Goal: Task Accomplishment & Management: Manage account settings

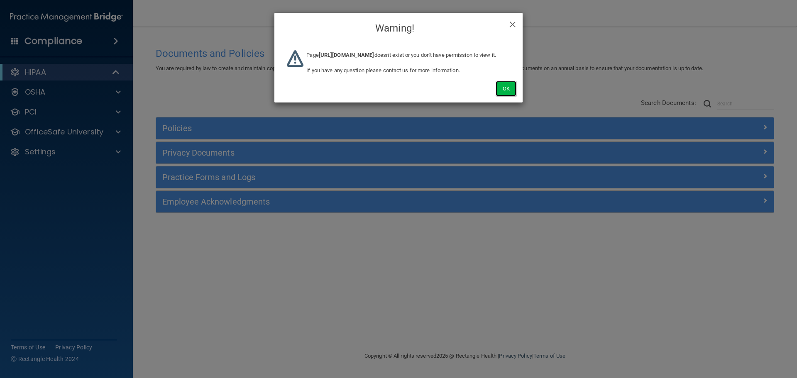
click at [500, 96] on button "Ok" at bounding box center [506, 88] width 21 height 15
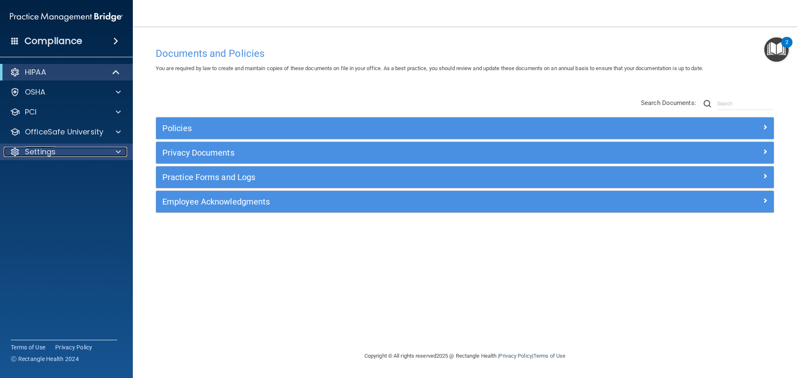
drag, startPoint x: 36, startPoint y: 151, endPoint x: 27, endPoint y: 159, distance: 12.3
click at [36, 151] on p "Settings" at bounding box center [40, 152] width 31 height 10
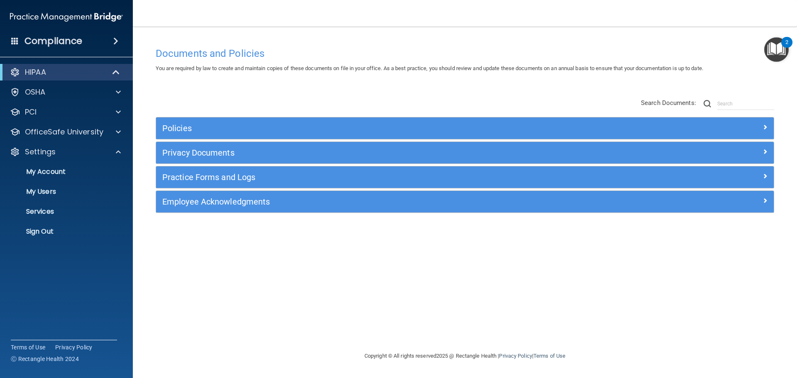
click at [43, 241] on div "HIPAA Documents and Policies Report an Incident Business Associates Emergency P…" at bounding box center [66, 154] width 133 height 186
click at [45, 232] on p "Sign Out" at bounding box center [61, 232] width 113 height 8
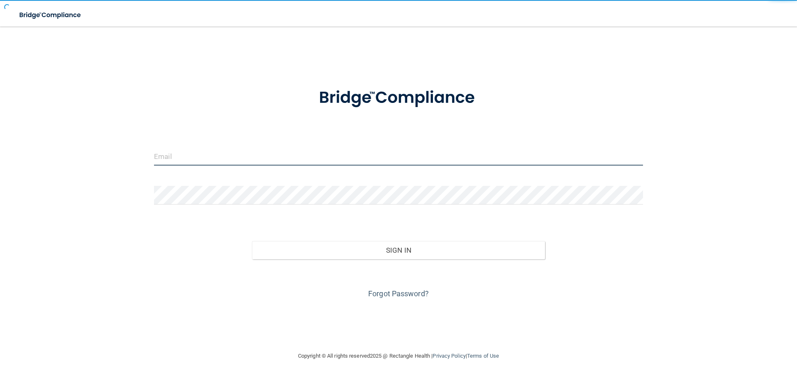
type input "elizabethc@pcihipaa.com"
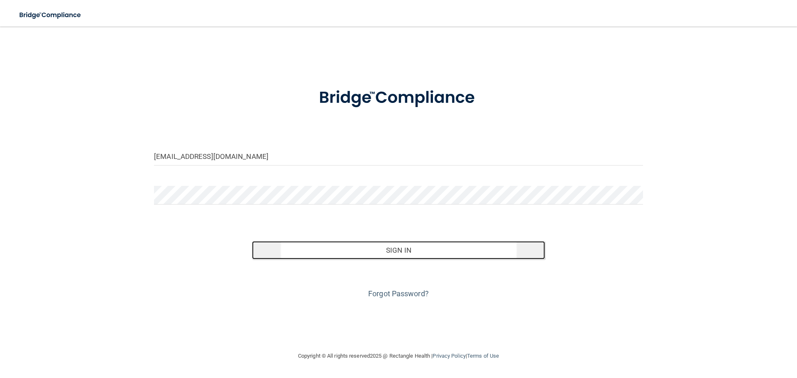
click at [390, 250] on button "Sign In" at bounding box center [399, 250] width 294 height 18
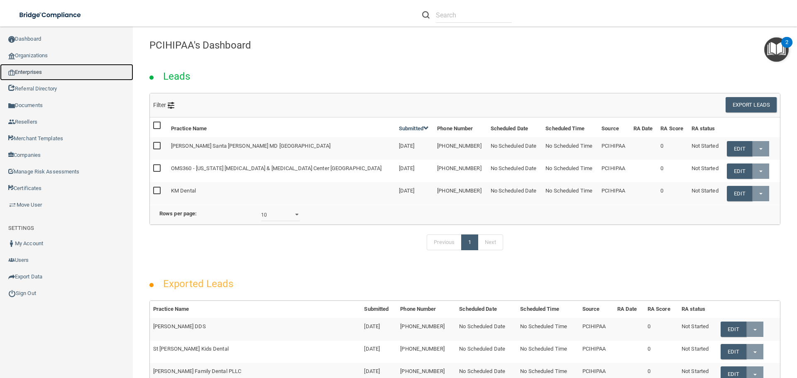
click at [41, 72] on link "Enterprises" at bounding box center [66, 72] width 133 height 17
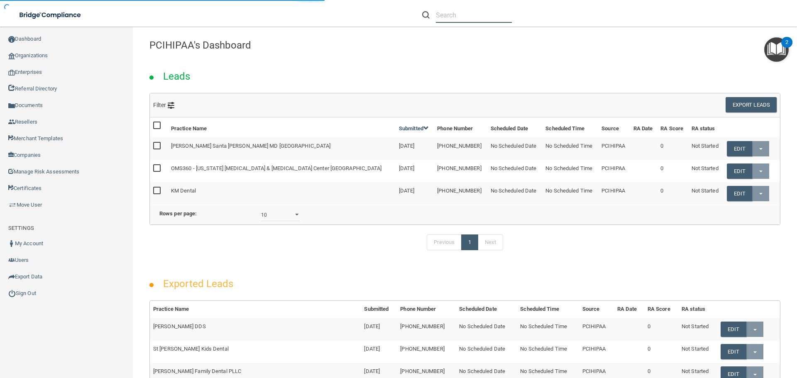
click at [445, 19] on input "text" at bounding box center [474, 14] width 76 height 15
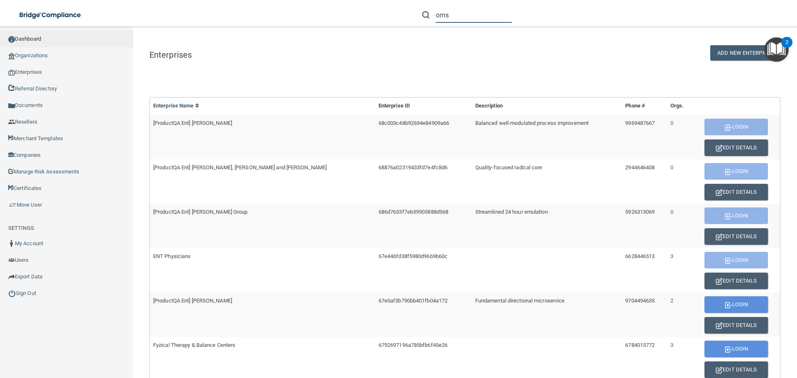
type input "oms"
click at [40, 41] on link "Dashboard" at bounding box center [66, 39] width 133 height 17
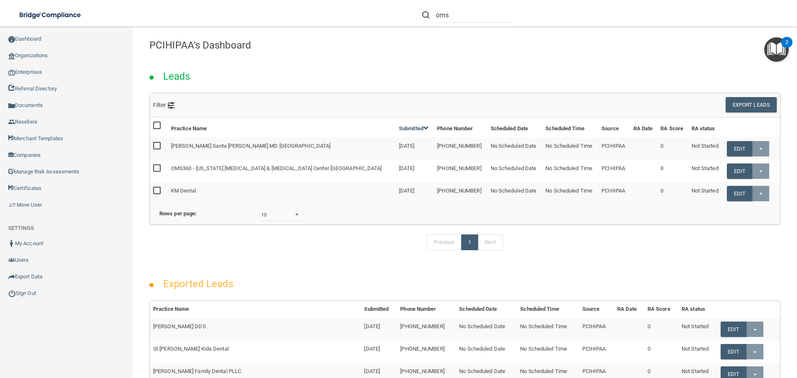
drag, startPoint x: 726, startPoint y: 168, endPoint x: 608, endPoint y: 171, distance: 118.0
click at [727, 168] on link "Edit" at bounding box center [739, 171] width 25 height 15
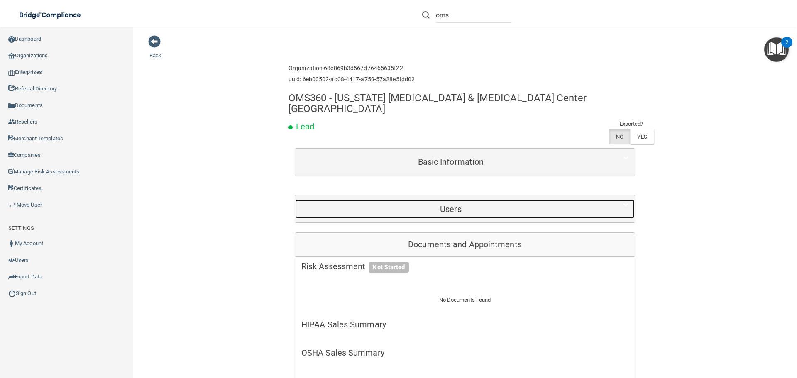
click at [430, 200] on div "Users" at bounding box center [451, 209] width 312 height 19
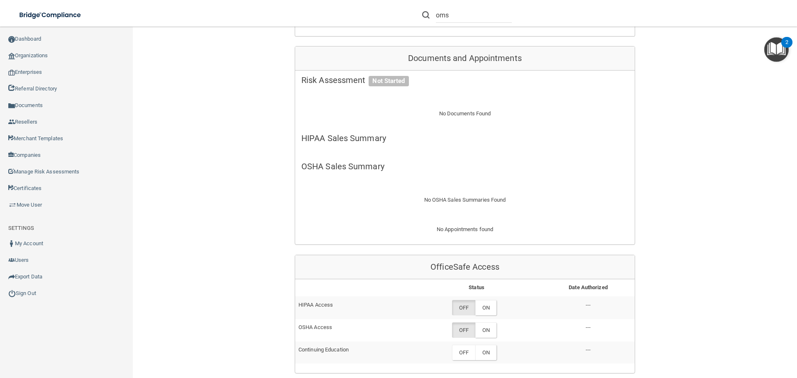
scroll to position [332, 0]
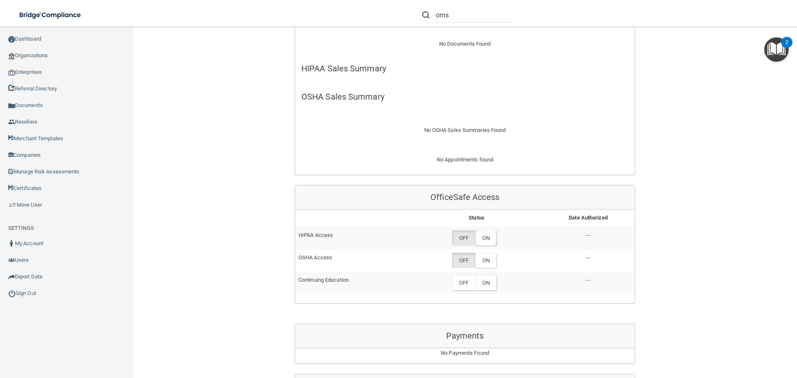
click at [481, 231] on label "ON" at bounding box center [486, 238] width 21 height 15
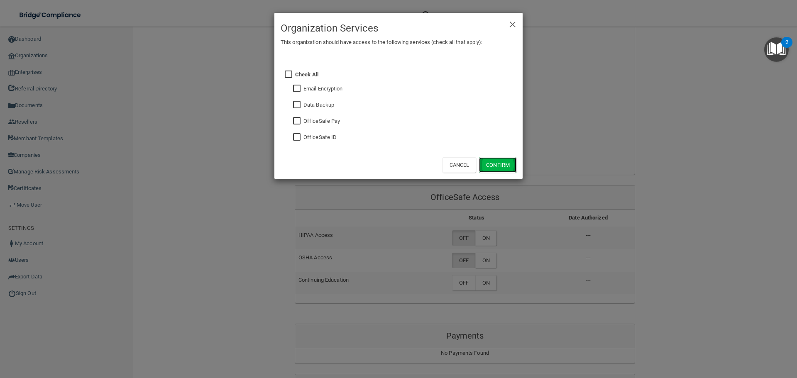
click at [495, 162] on button "Confirm" at bounding box center [497, 164] width 37 height 15
click at [491, 252] on div "× Close Organization Services This organization should have access to the follo…" at bounding box center [398, 189] width 797 height 378
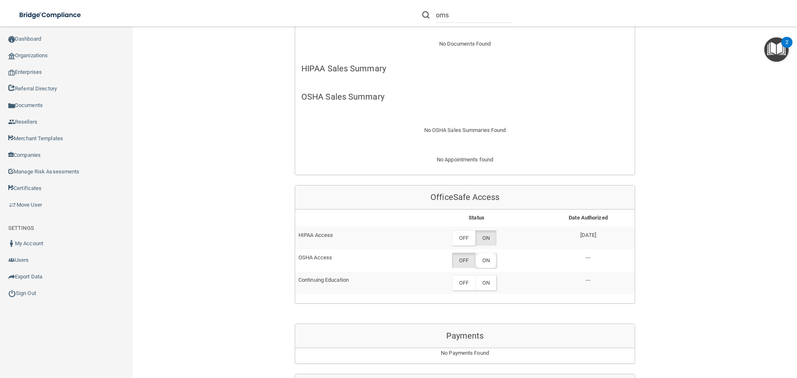
click at [487, 253] on label "ON" at bounding box center [486, 260] width 21 height 15
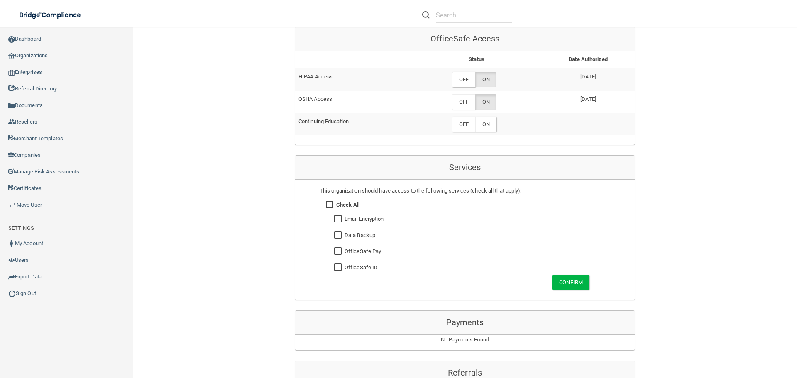
scroll to position [415, 0]
click at [557, 275] on button "Confirm" at bounding box center [570, 282] width 37 height 15
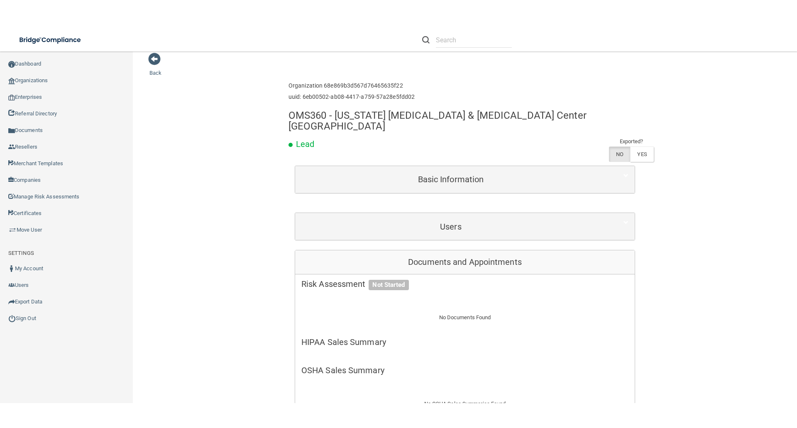
scroll to position [0, 0]
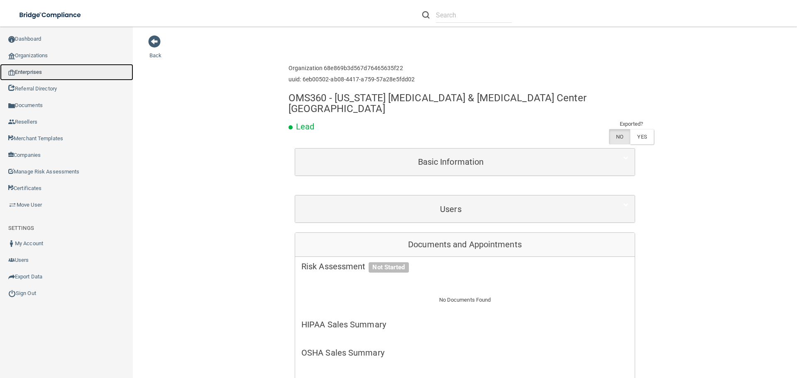
click at [40, 71] on link "Enterprises" at bounding box center [66, 72] width 133 height 17
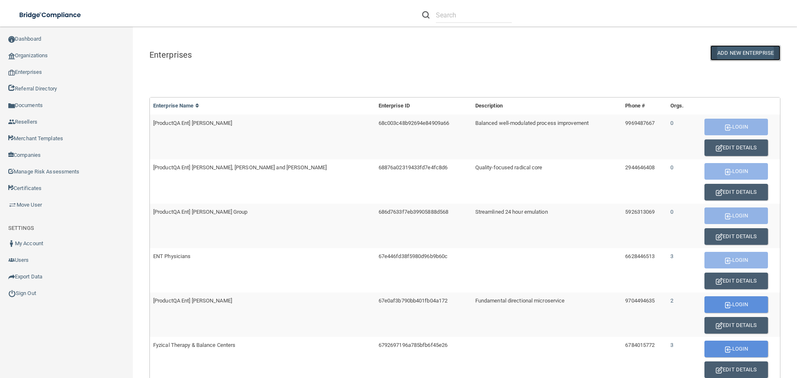
click at [728, 54] on button "ADD NEW ENTERPRISE" at bounding box center [746, 52] width 70 height 15
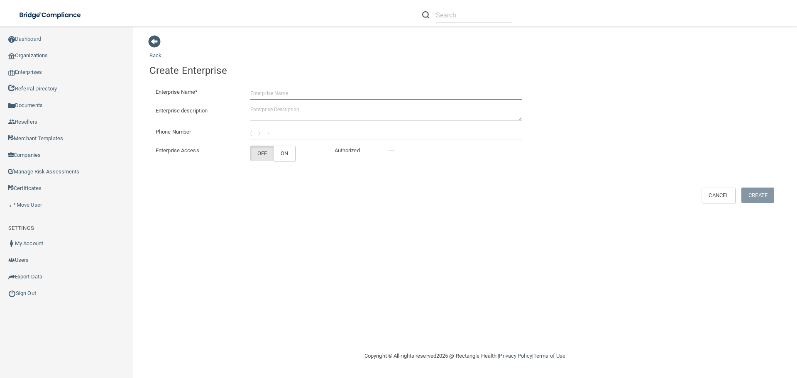
click at [285, 90] on input "Enterprise Name*" at bounding box center [386, 93] width 272 height 12
type input "OMS360"
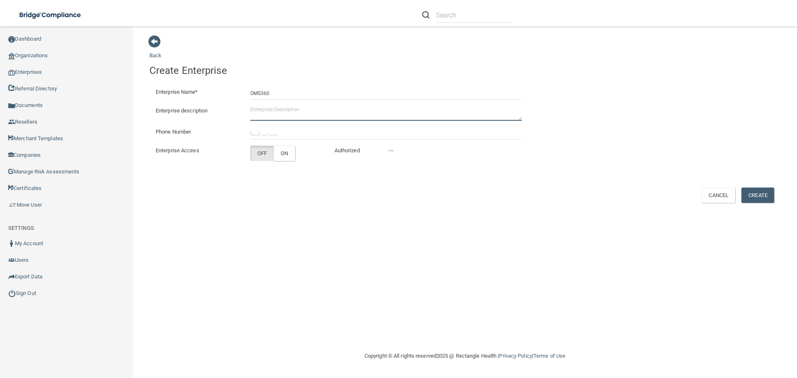
click at [255, 112] on textarea "Enterprise description" at bounding box center [386, 113] width 272 height 15
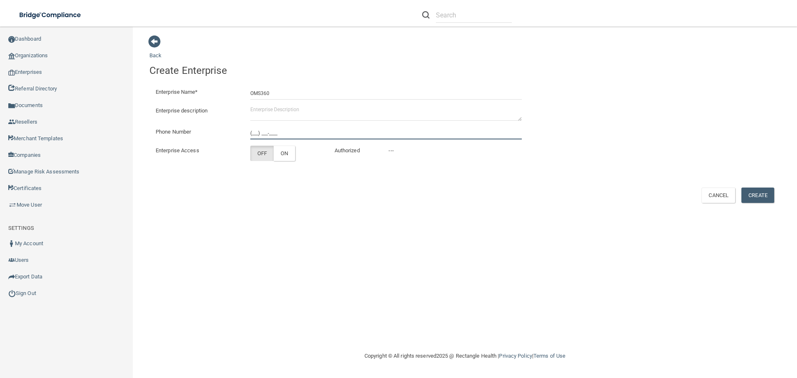
click at [256, 130] on input "(___) ___-____" at bounding box center [386, 133] width 272 height 12
type input "(678) 472-4001"
click at [765, 194] on button "Create" at bounding box center [758, 195] width 33 height 15
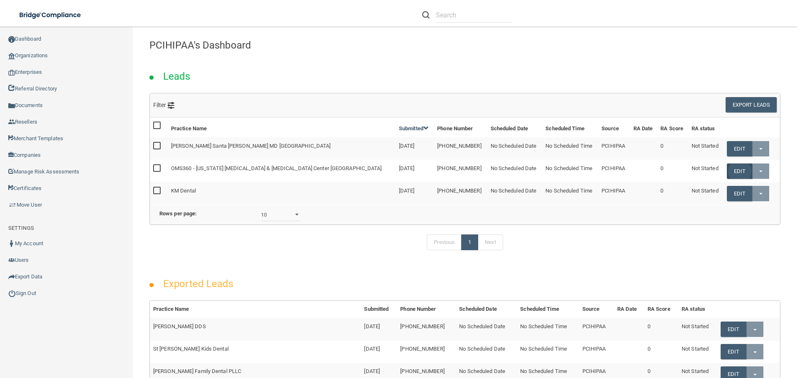
click at [727, 173] on link "Edit" at bounding box center [739, 171] width 25 height 15
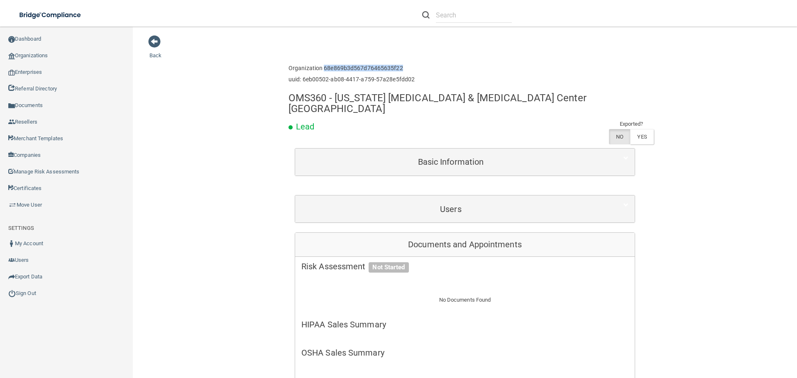
drag, startPoint x: 320, startPoint y: 66, endPoint x: 401, endPoint y: 70, distance: 81.1
click at [401, 70] on h6 "Organization 68e869b3d567d76465635f22" at bounding box center [352, 68] width 126 height 6
copy h6 "68e869b3d567d76465635f22"
click at [31, 71] on link "Enterprises" at bounding box center [66, 72] width 133 height 17
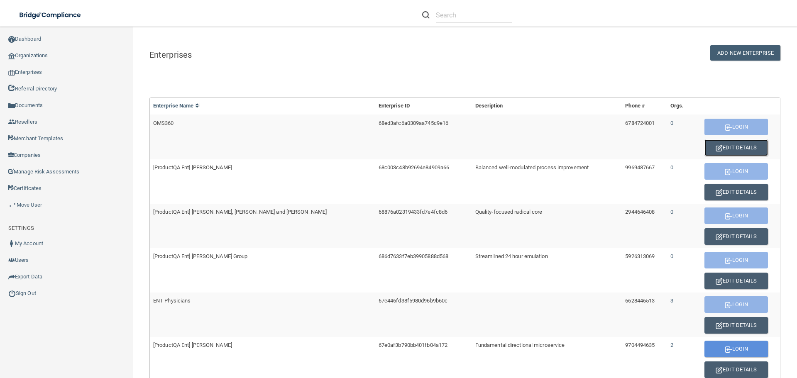
click at [724, 148] on button "Edit Details" at bounding box center [737, 148] width 64 height 17
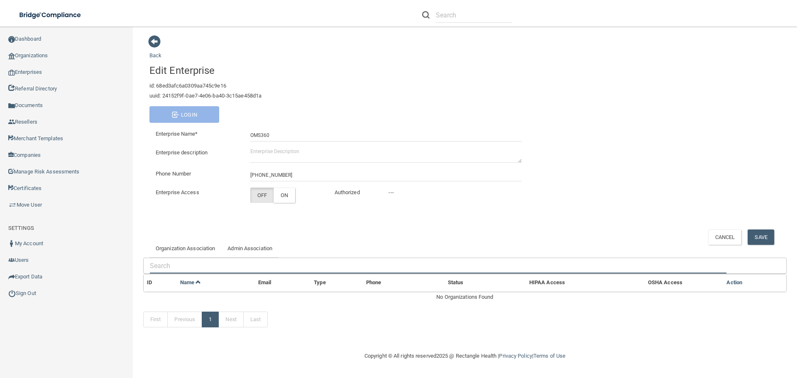
click at [152, 266] on input "text" at bounding box center [438, 265] width 577 height 15
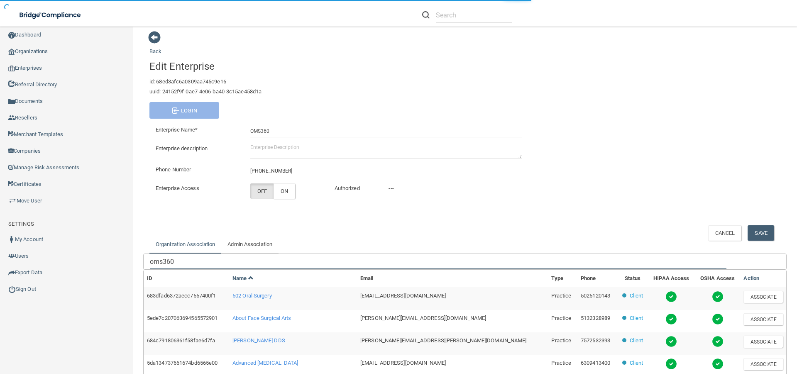
scroll to position [206, 0]
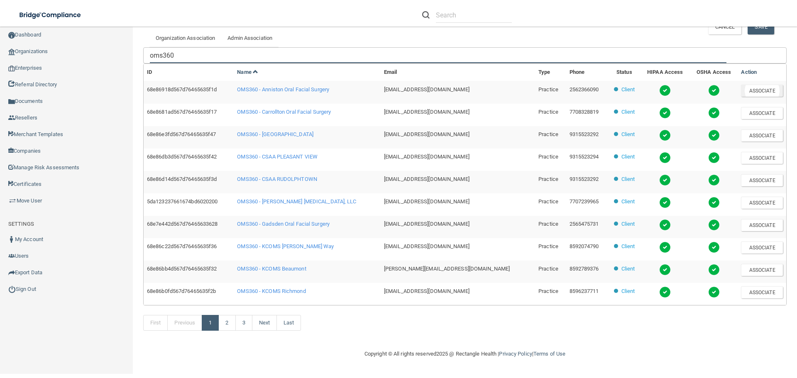
type input "oms360"
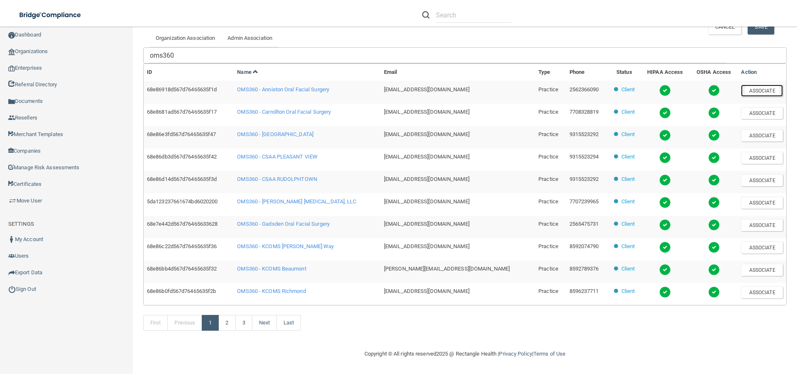
click at [764, 93] on button "Associate" at bounding box center [762, 91] width 42 height 12
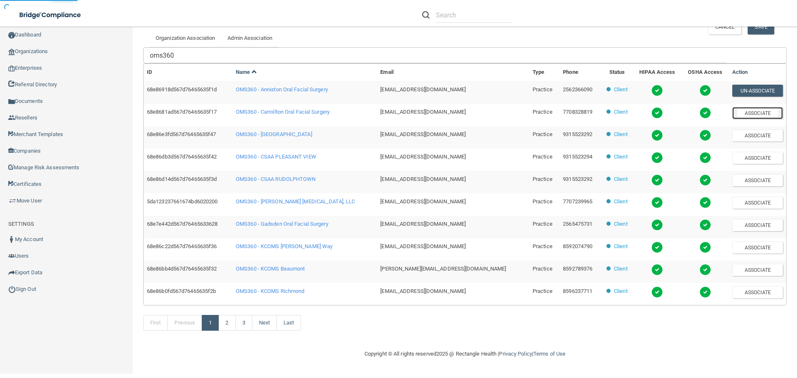
click at [756, 115] on button "Associate" at bounding box center [758, 113] width 51 height 12
click at [750, 134] on button "Associate" at bounding box center [758, 136] width 51 height 12
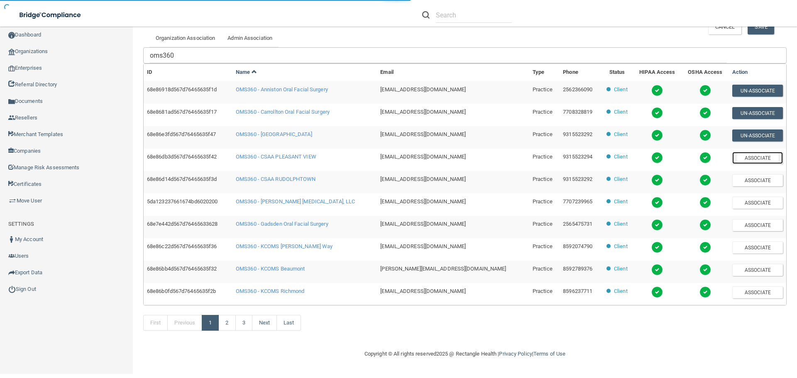
click at [750, 159] on button "Associate" at bounding box center [758, 158] width 51 height 12
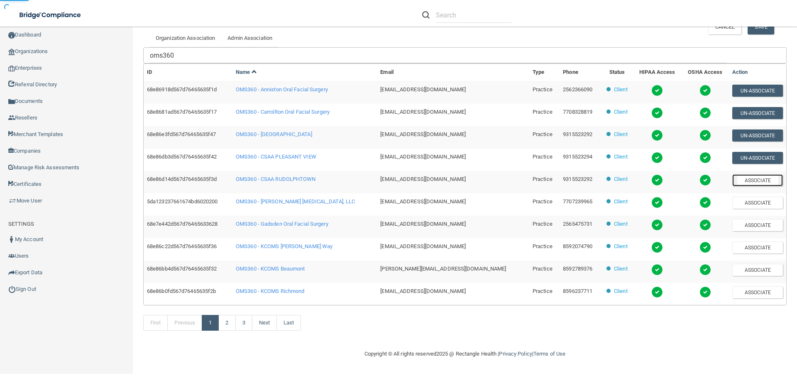
click at [743, 179] on button "Associate" at bounding box center [758, 180] width 51 height 12
click at [743, 201] on button "Associate" at bounding box center [758, 203] width 51 height 12
click at [748, 220] on button "Associate" at bounding box center [758, 225] width 51 height 12
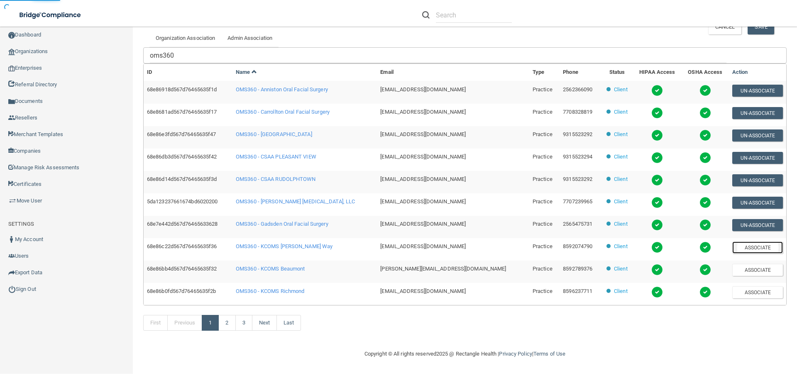
click at [751, 248] on button "Associate" at bounding box center [758, 248] width 51 height 12
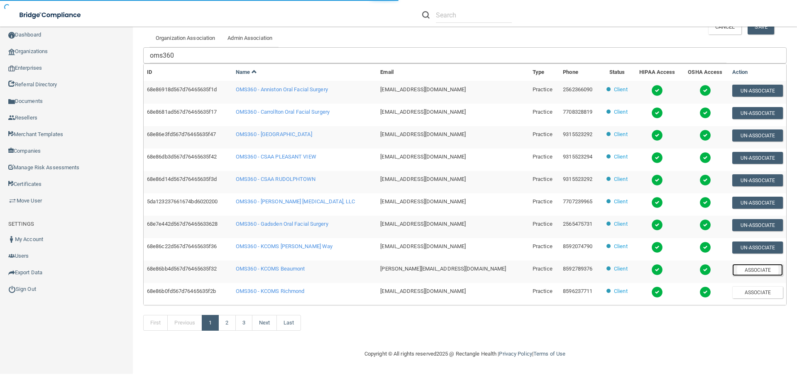
click at [750, 270] on button "Associate" at bounding box center [758, 270] width 51 height 12
click at [753, 291] on button "Associate" at bounding box center [758, 293] width 51 height 12
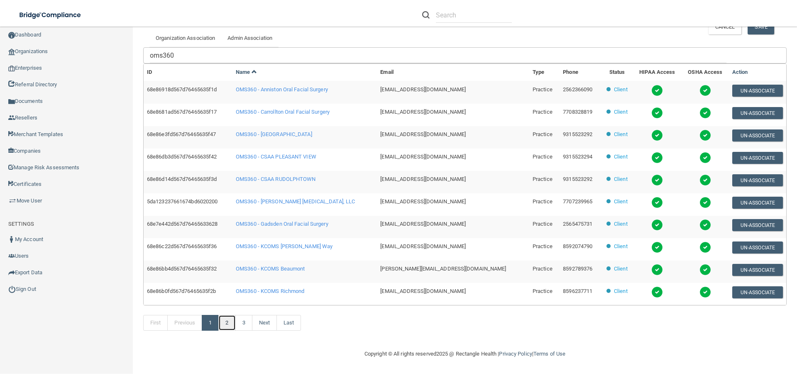
click at [226, 325] on link "2" at bounding box center [226, 323] width 17 height 16
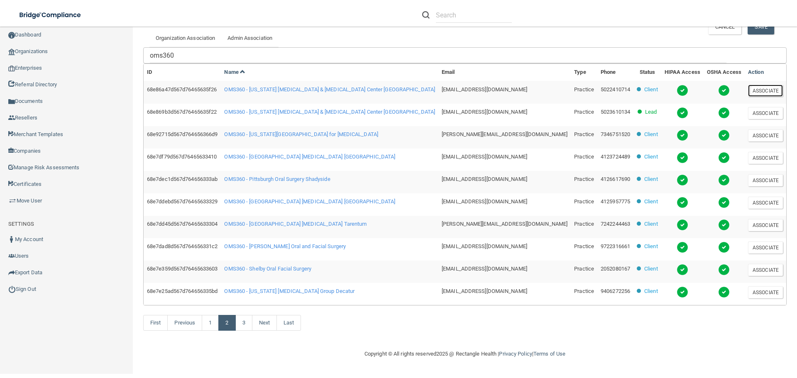
click at [755, 91] on button "Associate" at bounding box center [765, 91] width 35 height 12
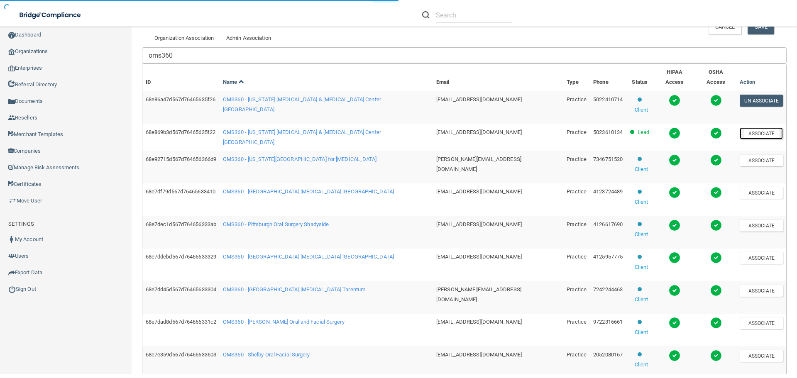
click at [752, 128] on button "Associate" at bounding box center [761, 134] width 43 height 12
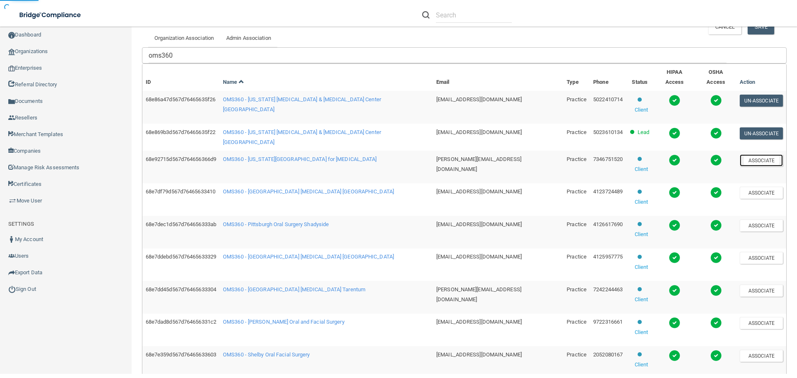
click at [755, 155] on button "Associate" at bounding box center [761, 161] width 43 height 12
click at [753, 187] on button "Associate" at bounding box center [761, 193] width 43 height 12
click at [753, 220] on button "Associate" at bounding box center [761, 226] width 43 height 12
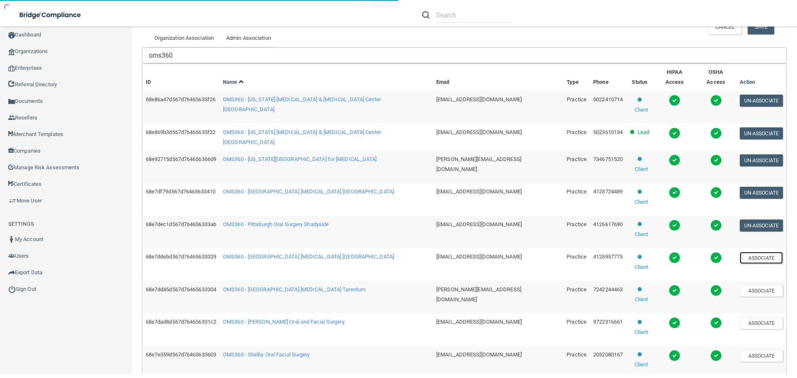
click at [749, 252] on button "Associate" at bounding box center [761, 258] width 43 height 12
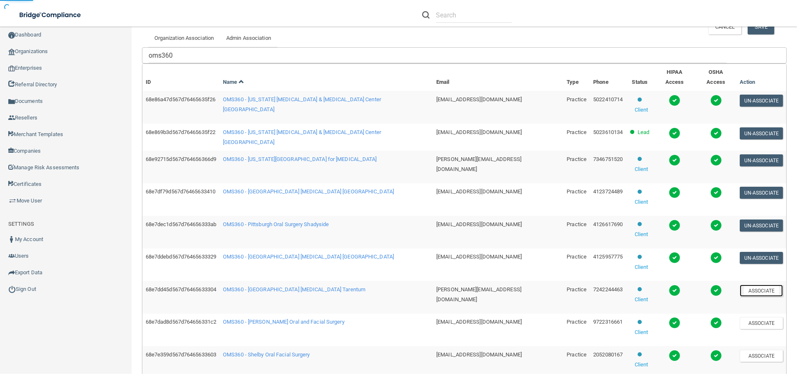
click at [749, 285] on button "Associate" at bounding box center [761, 291] width 43 height 12
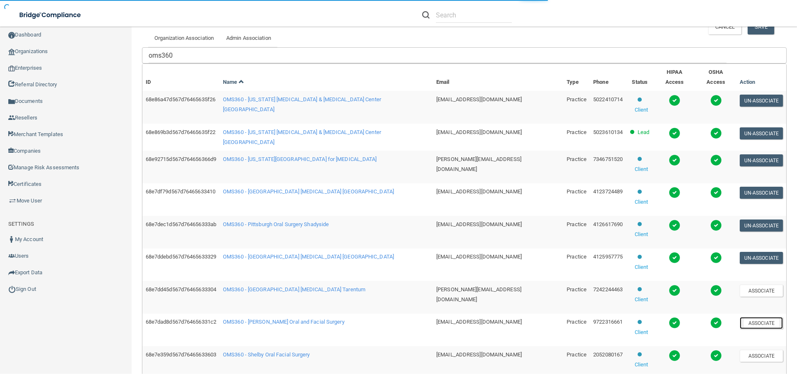
click at [746, 317] on button "Associate" at bounding box center [761, 323] width 43 height 12
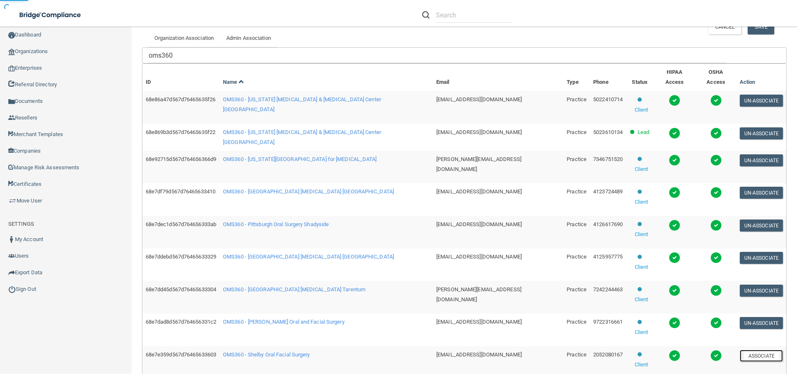
click at [752, 350] on button "Associate" at bounding box center [761, 356] width 43 height 12
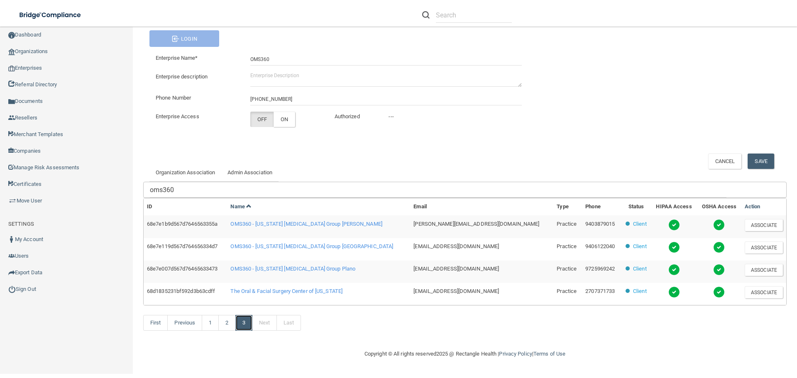
scroll to position [72, 0]
click at [754, 225] on button "Associate" at bounding box center [764, 225] width 38 height 12
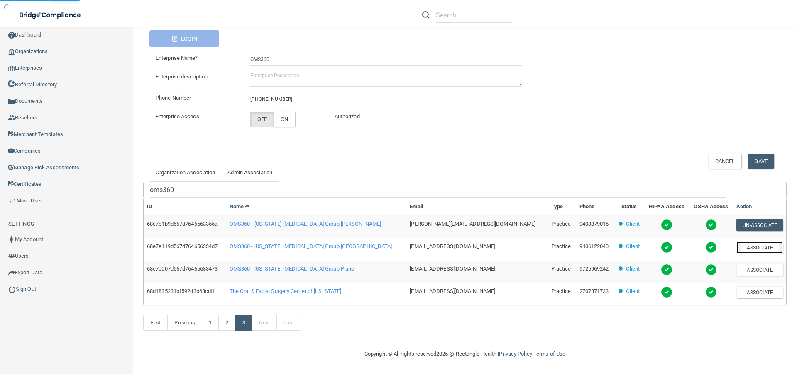
click at [751, 247] on button "Associate" at bounding box center [760, 248] width 47 height 12
click at [750, 269] on button "Associate" at bounding box center [760, 270] width 47 height 12
click at [296, 293] on span "The Oral & Facial Surgery Center of Kentucky" at bounding box center [286, 291] width 112 height 6
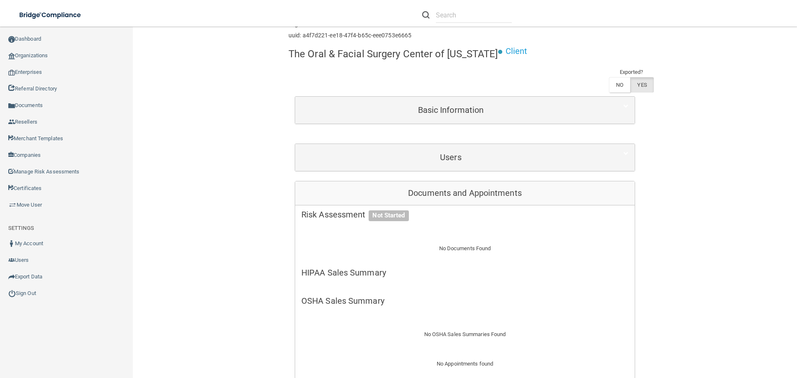
scroll to position [42, 0]
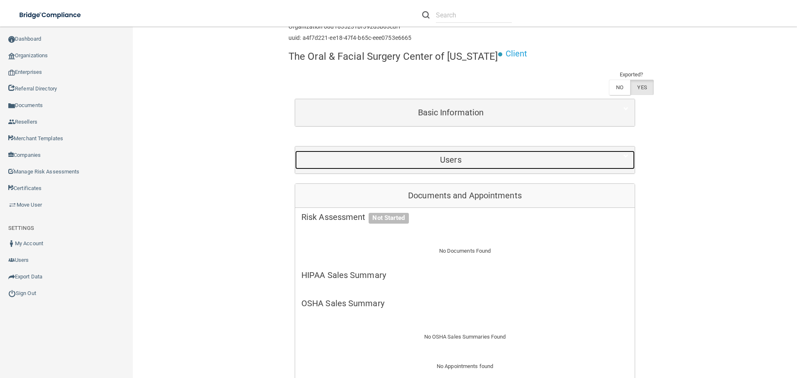
click at [439, 155] on h5 "Users" at bounding box center [451, 159] width 299 height 9
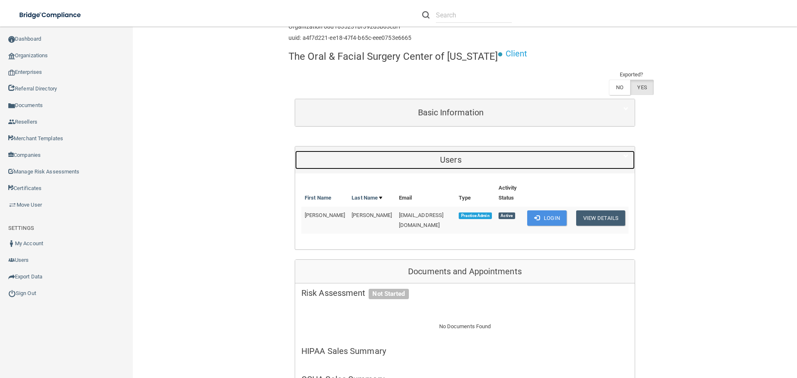
click at [442, 158] on h5 "Users" at bounding box center [451, 159] width 299 height 9
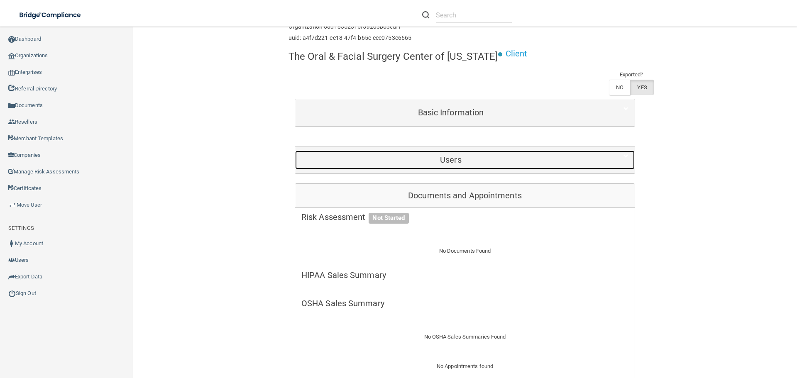
click at [442, 159] on h5 "Users" at bounding box center [451, 159] width 299 height 9
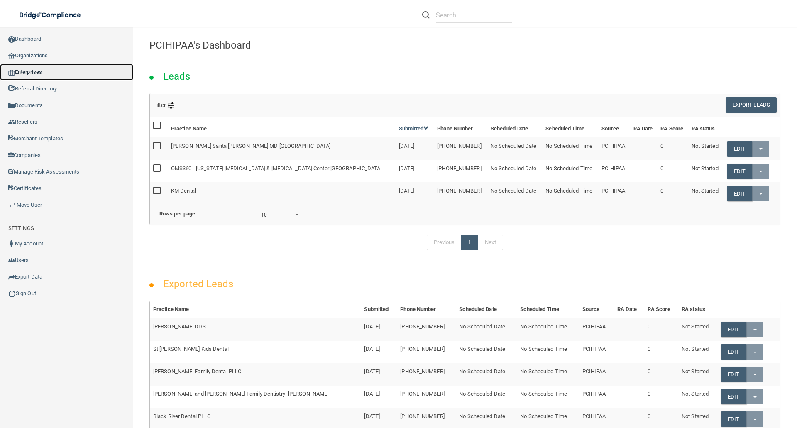
click at [29, 73] on link "Enterprises" at bounding box center [66, 72] width 133 height 17
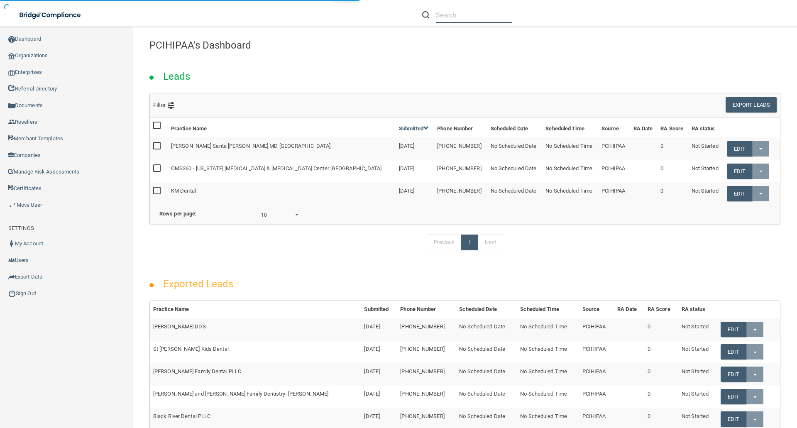
click at [463, 12] on input "text" at bounding box center [474, 14] width 76 height 15
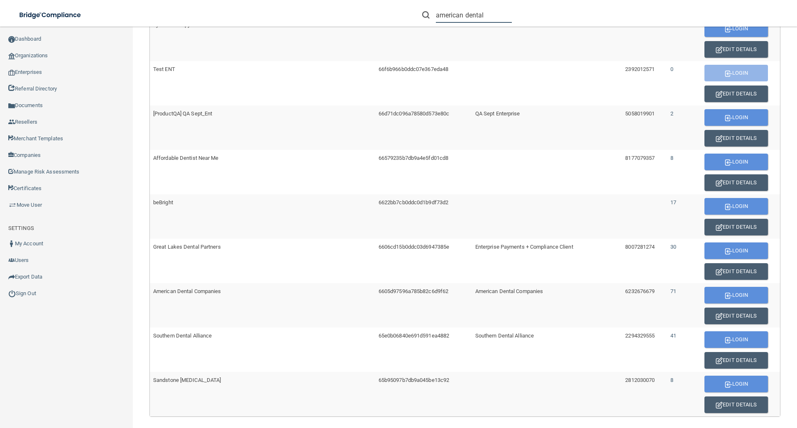
scroll to position [374, 0]
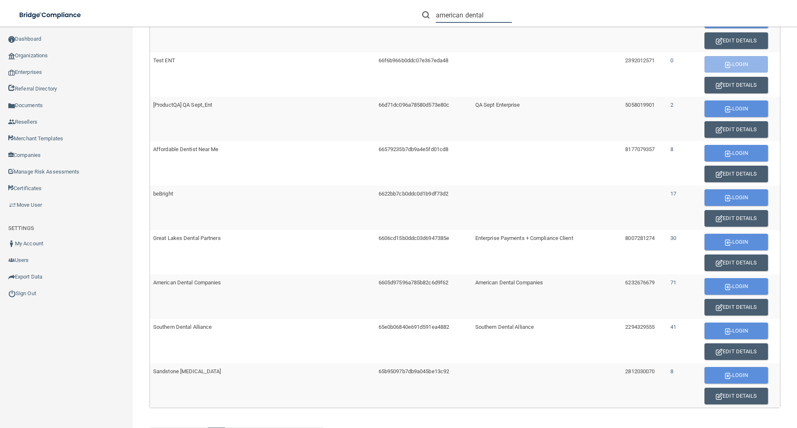
type input "american dental"
click at [726, 286] on button "Login" at bounding box center [737, 286] width 64 height 17
drag, startPoint x: 35, startPoint y: 38, endPoint x: 62, endPoint y: 39, distance: 27.4
click at [35, 38] on link "Dashboard" at bounding box center [66, 39] width 133 height 17
click at [490, 16] on input "american dental" at bounding box center [474, 14] width 76 height 15
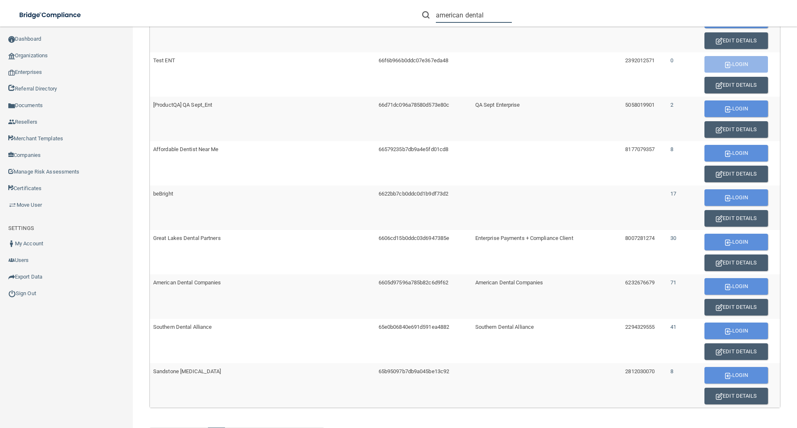
drag, startPoint x: 489, startPoint y: 16, endPoint x: 420, endPoint y: 19, distance: 69.0
click at [420, 19] on form "american dental" at bounding box center [467, 14] width 102 height 15
paste input "Advanced Dental and Implant Center"
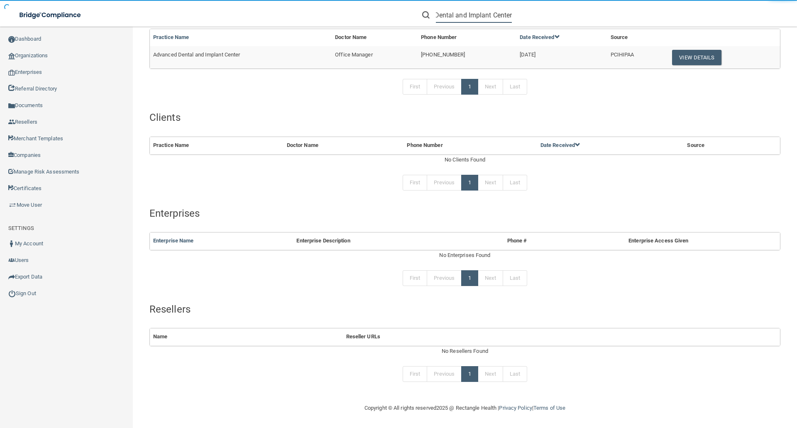
scroll to position [66, 0]
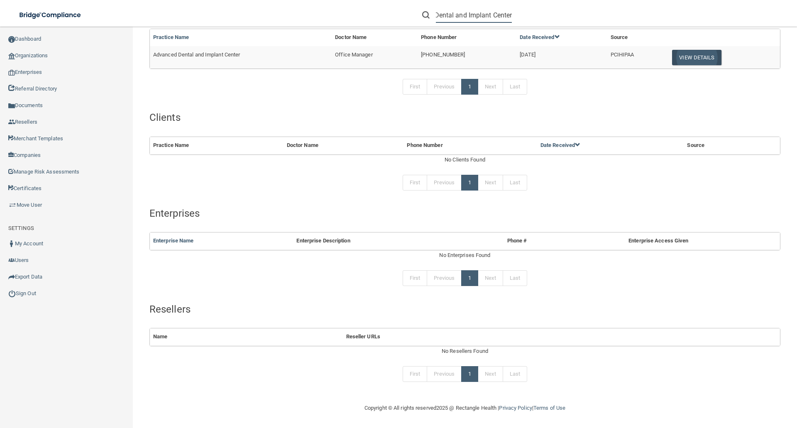
type input "Advanced Dental and Implant Center"
click at [698, 56] on button "View Details" at bounding box center [696, 57] width 49 height 15
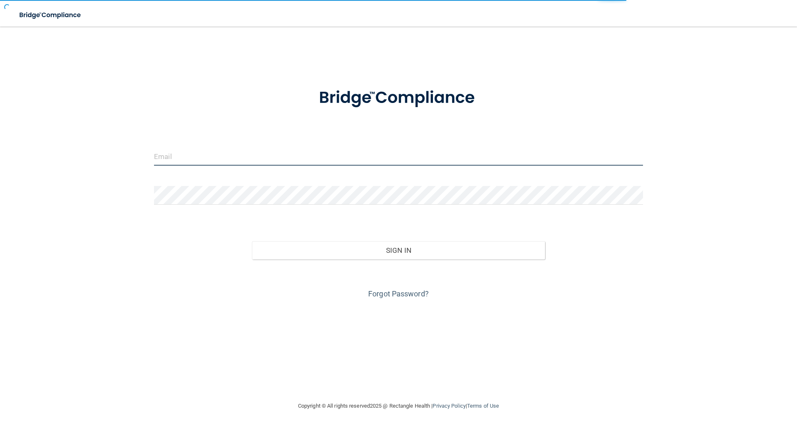
type input "[EMAIL_ADDRESS][DOMAIN_NAME]"
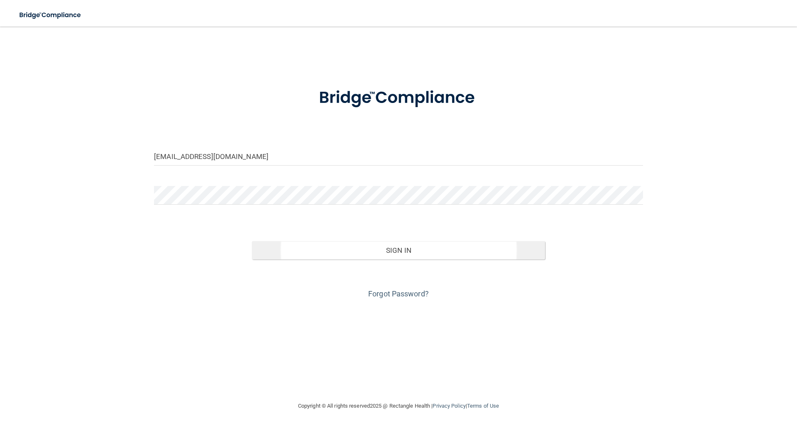
drag, startPoint x: 416, startPoint y: 237, endPoint x: 407, endPoint y: 241, distance: 10.6
click at [415, 238] on div "Sign In" at bounding box center [399, 242] width 502 height 35
click at [397, 246] on button "Sign In" at bounding box center [399, 250] width 294 height 18
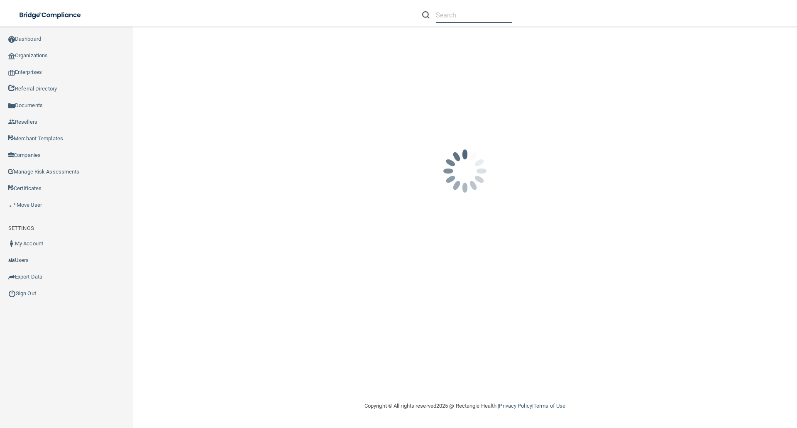
drag, startPoint x: 449, startPoint y: 14, endPoint x: 445, endPoint y: 15, distance: 4.2
click at [449, 13] on input "text" at bounding box center [474, 14] width 76 height 15
paste input "Advanced Dental and Implant Center"
type input "Advanced Dental and Implant Center"
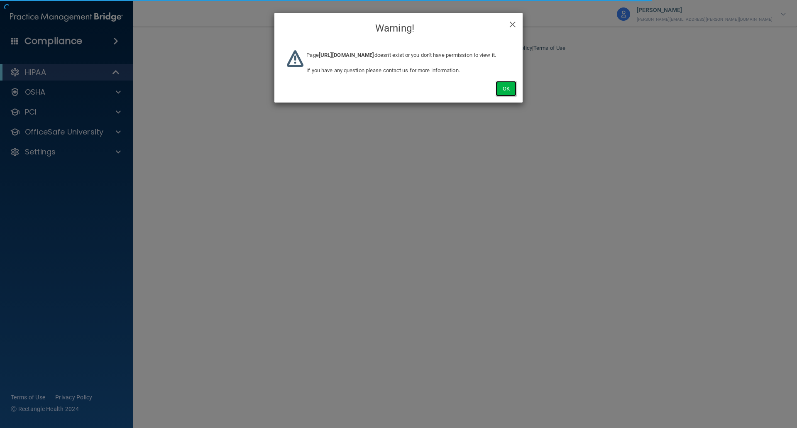
click at [505, 96] on button "Ok" at bounding box center [506, 88] width 21 height 15
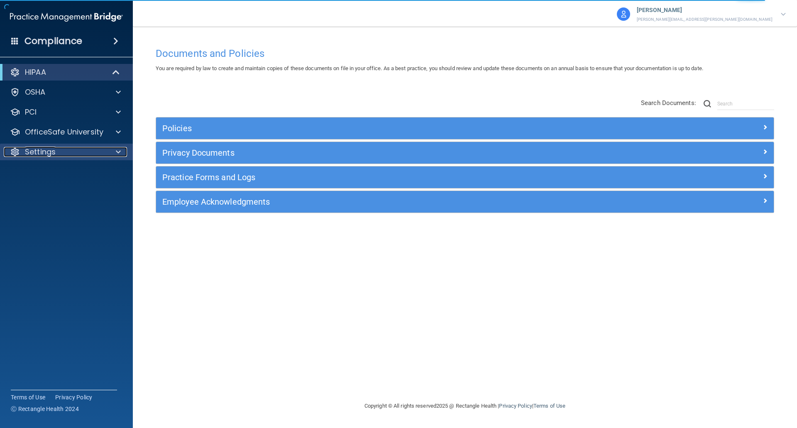
click at [56, 152] on div "Settings" at bounding box center [55, 152] width 103 height 10
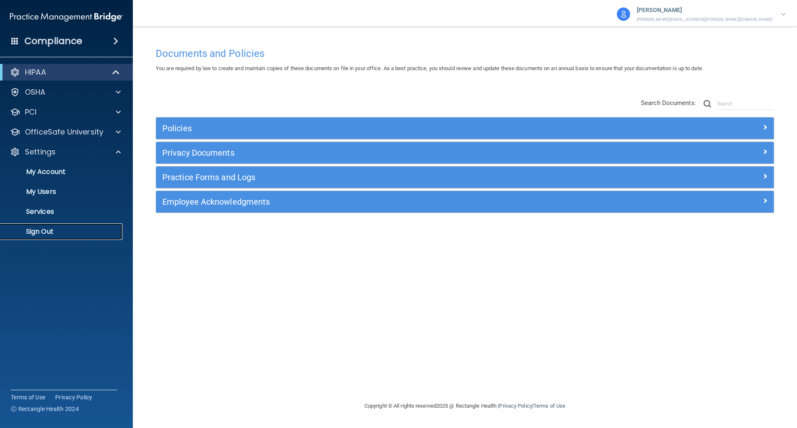
click at [45, 228] on p "Sign Out" at bounding box center [61, 232] width 113 height 8
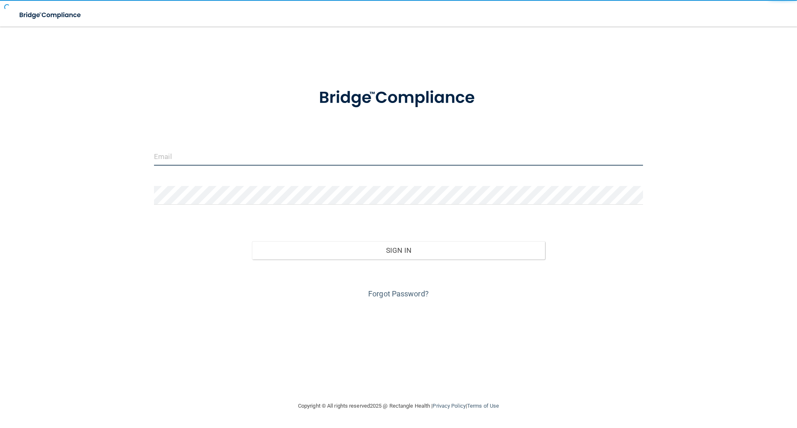
type input "elizabethc@pcihipaa.com"
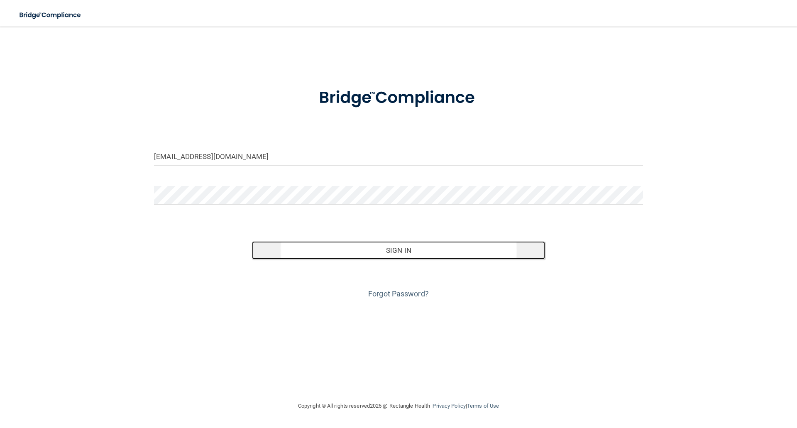
click at [381, 251] on button "Sign In" at bounding box center [399, 250] width 294 height 18
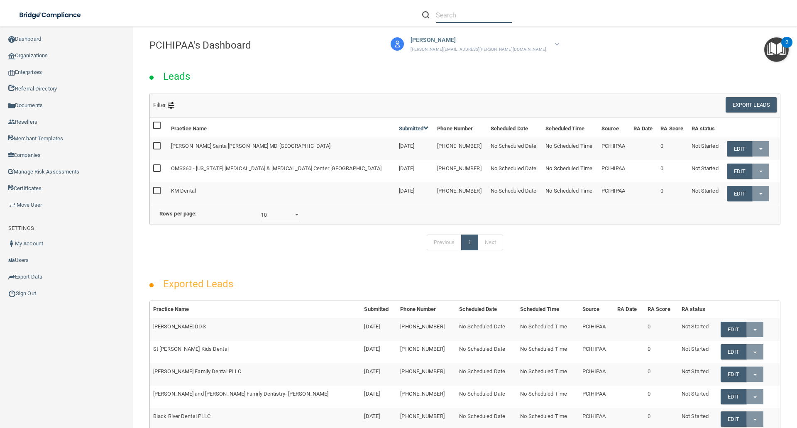
click at [449, 17] on input "text" at bounding box center [474, 14] width 76 height 15
paste input "Advanced Dental and Implant Center"
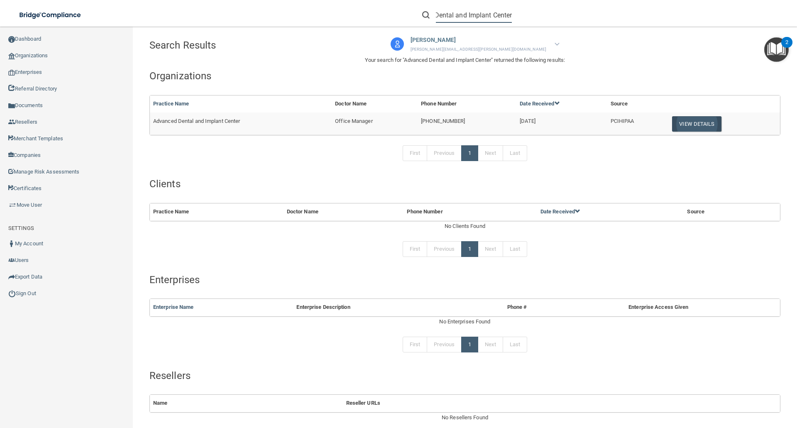
type input "Advanced Dental and Implant Center"
click at [687, 122] on button "View Details" at bounding box center [696, 123] width 49 height 15
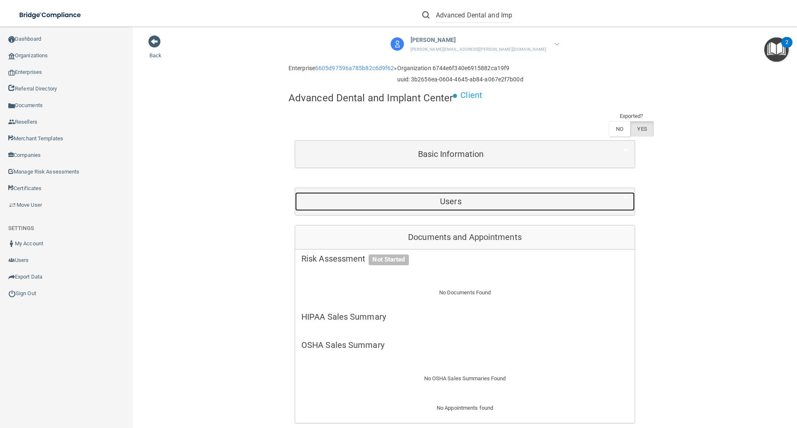
click at [478, 204] on h5 "Users" at bounding box center [451, 201] width 299 height 9
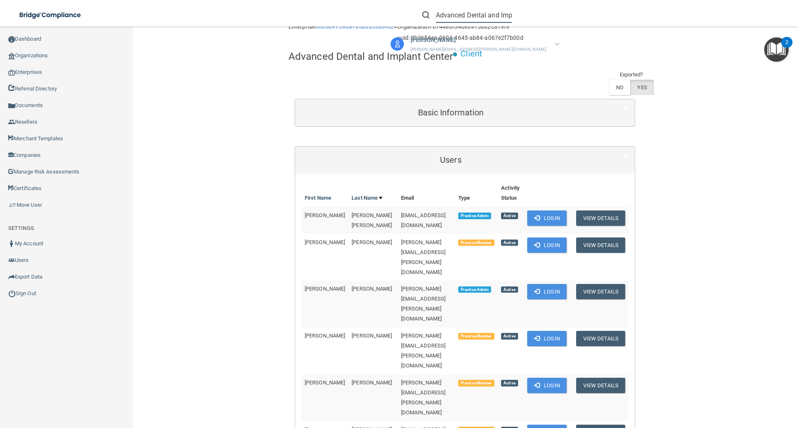
scroll to position [0, 37]
drag, startPoint x: 436, startPoint y: 17, endPoint x: 613, endPoint y: 17, distance: 177.8
click at [613, 17] on div "Advanced Dental and Implant Center" at bounding box center [565, 15] width 310 height 30
paste input "Carter Family Dentistry"
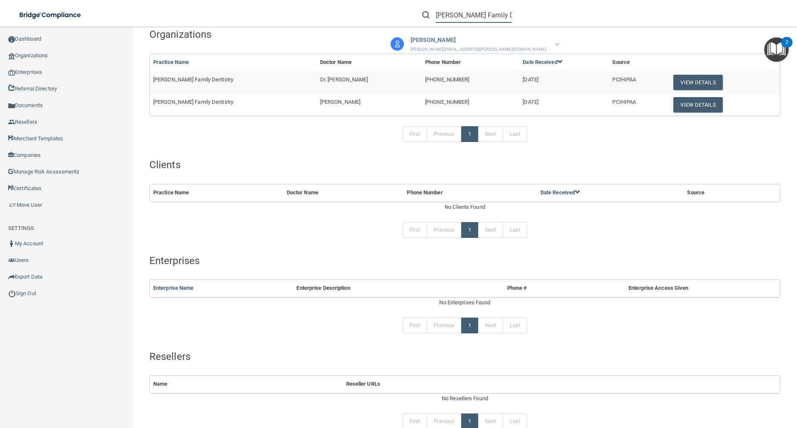
type input "Carter Family Dentistry"
drag, startPoint x: 437, startPoint y: 14, endPoint x: 638, endPoint y: 9, distance: 201.5
click at [627, 17] on div "Carter Family Dentistry" at bounding box center [565, 15] width 310 height 30
paste input "Designer Dental Services"
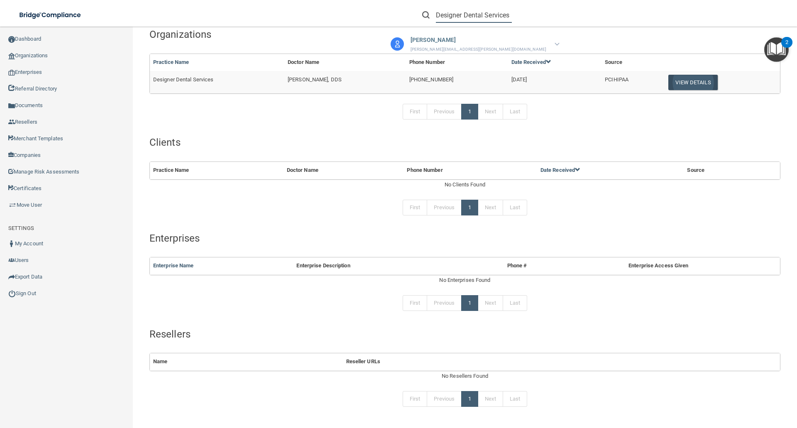
type input "Designer Dental Services"
click at [691, 83] on button "View Details" at bounding box center [693, 82] width 49 height 15
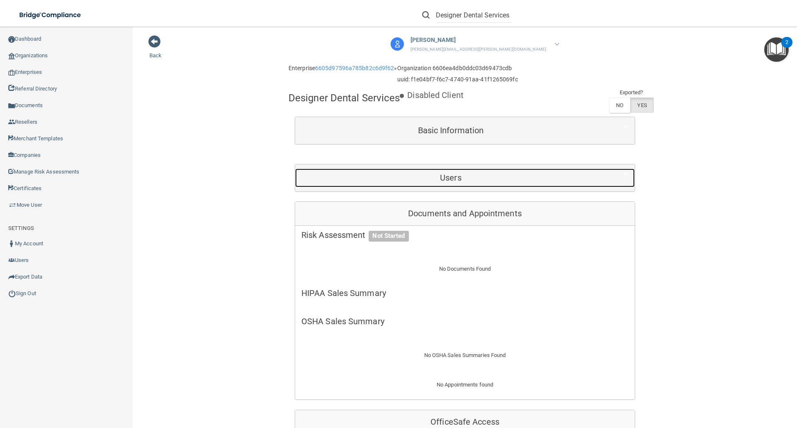
click at [444, 182] on h5 "Users" at bounding box center [451, 177] width 299 height 9
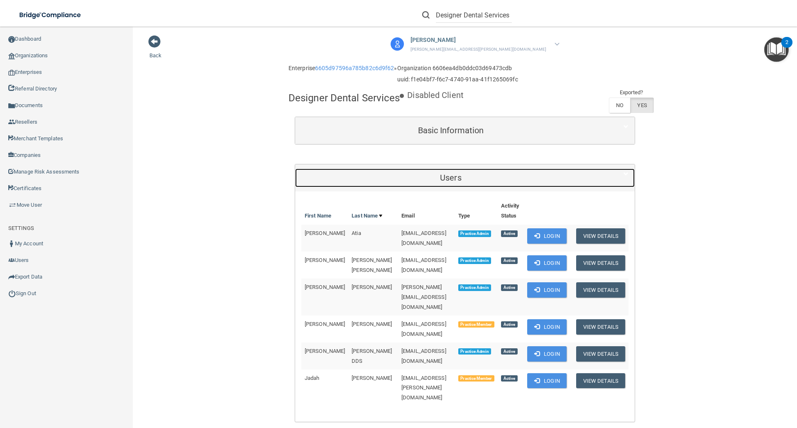
click at [445, 182] on h5 "Users" at bounding box center [451, 177] width 299 height 9
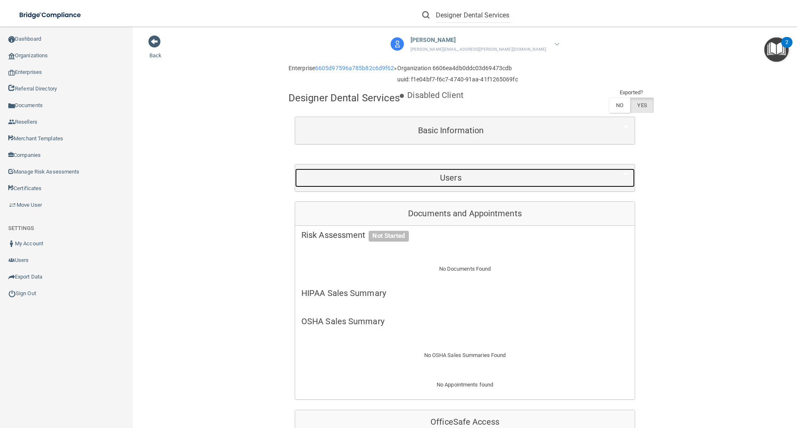
click at [445, 182] on h5 "Users" at bounding box center [451, 177] width 299 height 9
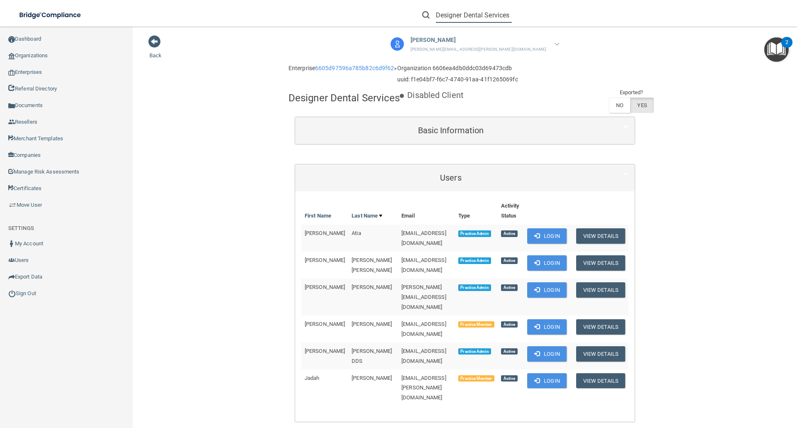
scroll to position [0, 2]
drag, startPoint x: 438, startPoint y: 16, endPoint x: 632, endPoint y: 28, distance: 194.3
click at [601, 19] on div "Designer Dental Services" at bounding box center [565, 15] width 310 height 30
paste input "Covington Family Dentistry"
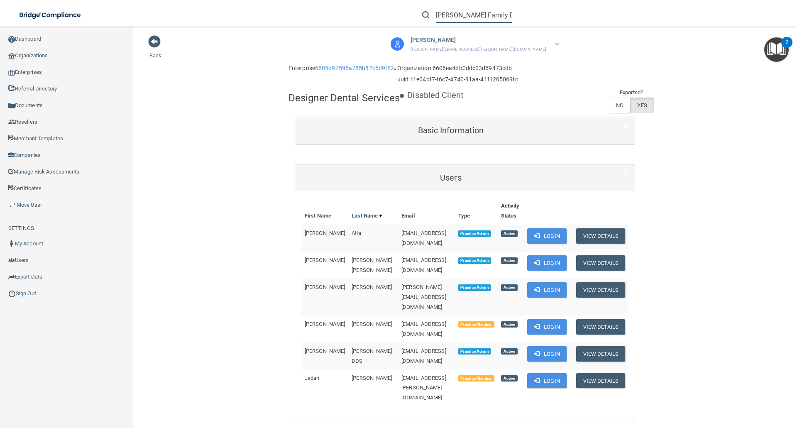
scroll to position [0, 7]
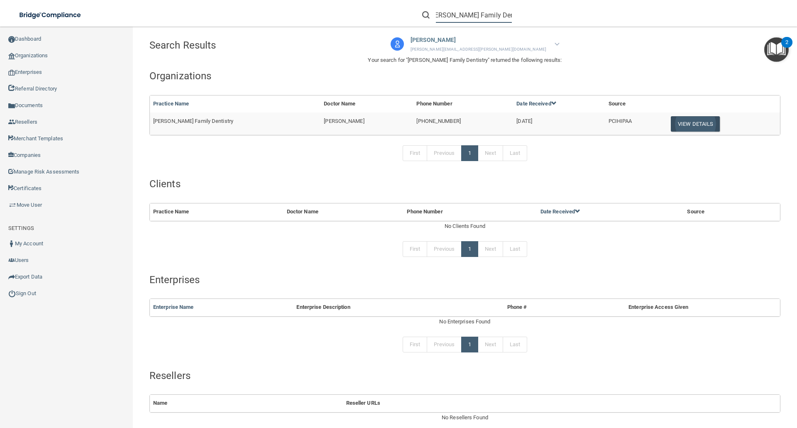
type input "Covington Family Dentistry"
click at [680, 126] on button "View Details" at bounding box center [695, 123] width 49 height 15
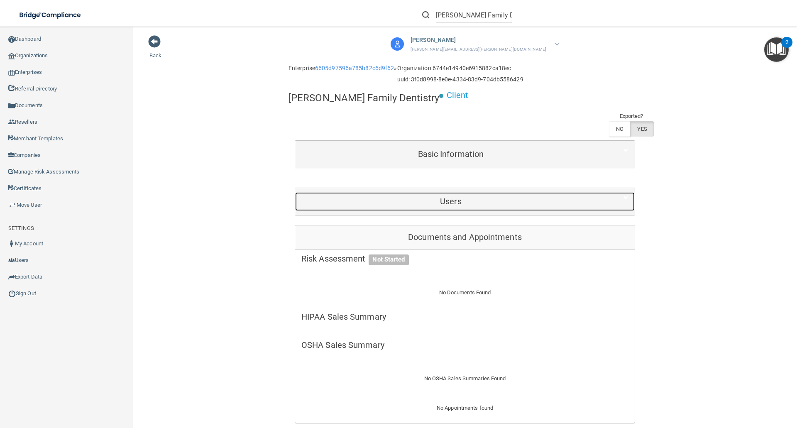
click at [426, 192] on div "Users" at bounding box center [451, 201] width 312 height 19
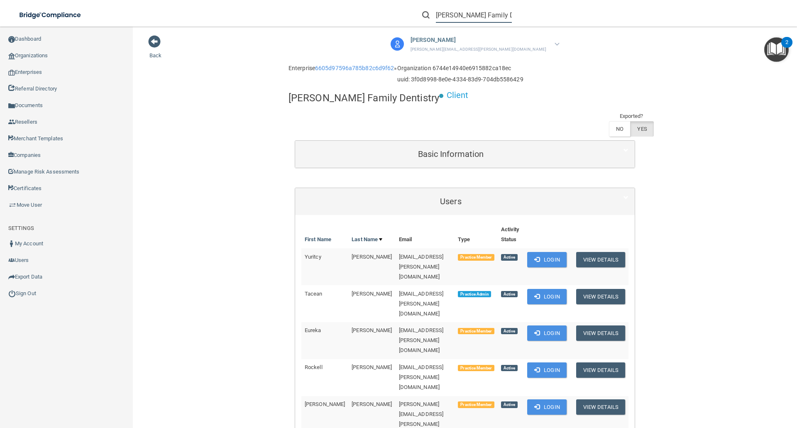
scroll to position [0, 7]
drag, startPoint x: 437, startPoint y: 14, endPoint x: 552, endPoint y: 3, distance: 115.1
click at [544, 12] on div "Covington Family Dentistry" at bounding box center [565, 15] width 310 height 30
paste input "Craig R Jolley, DMD"
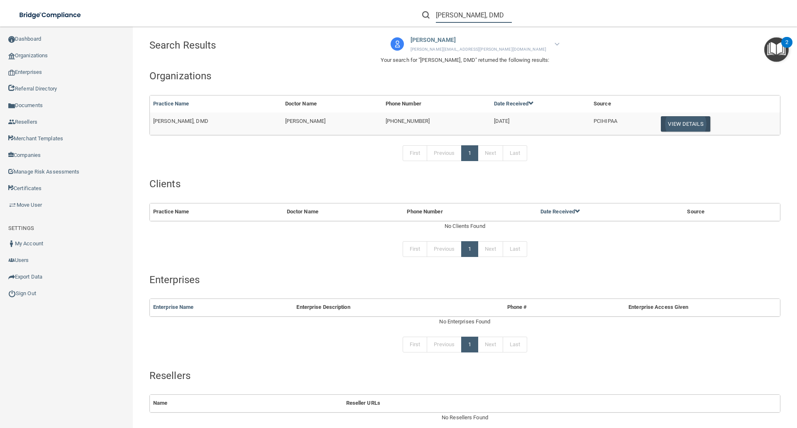
type input "Craig R Jolley, DMD"
click at [675, 123] on button "View Details" at bounding box center [685, 123] width 49 height 15
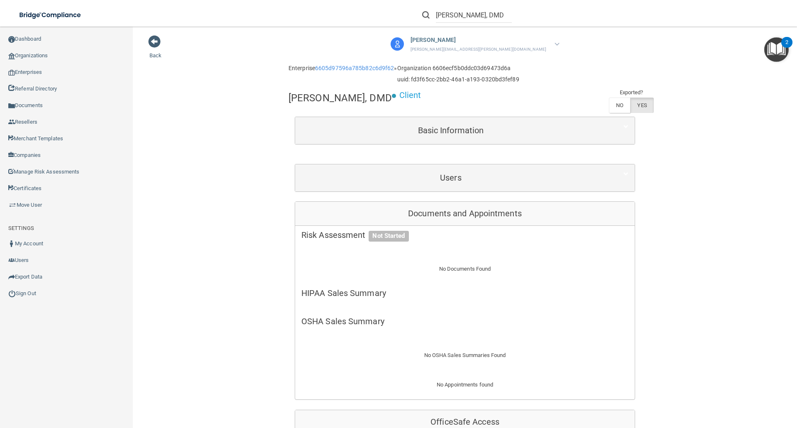
click at [368, 166] on div "Users" at bounding box center [465, 177] width 340 height 27
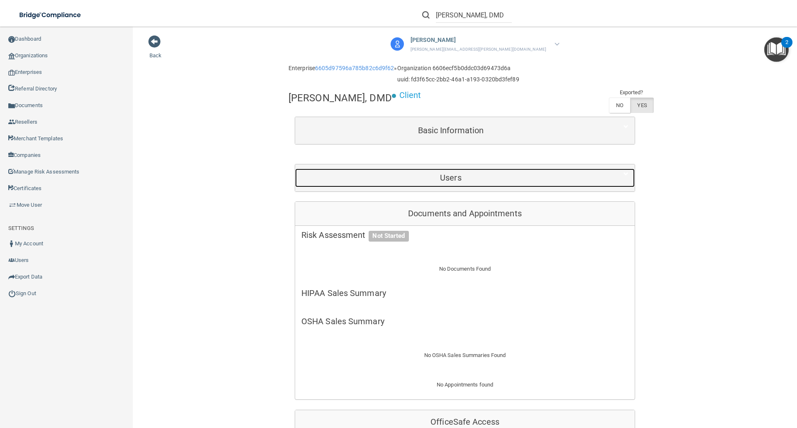
click at [371, 172] on div "Users" at bounding box center [451, 178] width 312 height 19
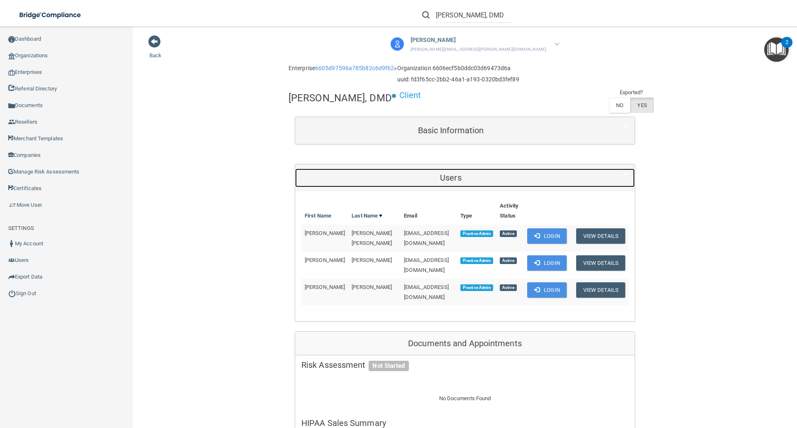
click at [371, 174] on h5 "Users" at bounding box center [451, 177] width 299 height 9
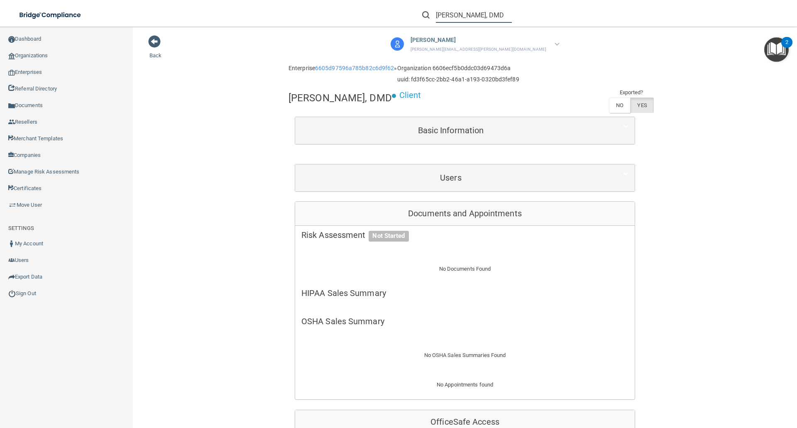
drag, startPoint x: 437, startPoint y: 15, endPoint x: 601, endPoint y: 30, distance: 165.2
click at [599, 29] on div "Craig R Jolley, DMD" at bounding box center [565, 15] width 310 height 30
paste input "Giesy Family & Implant Dentistry"
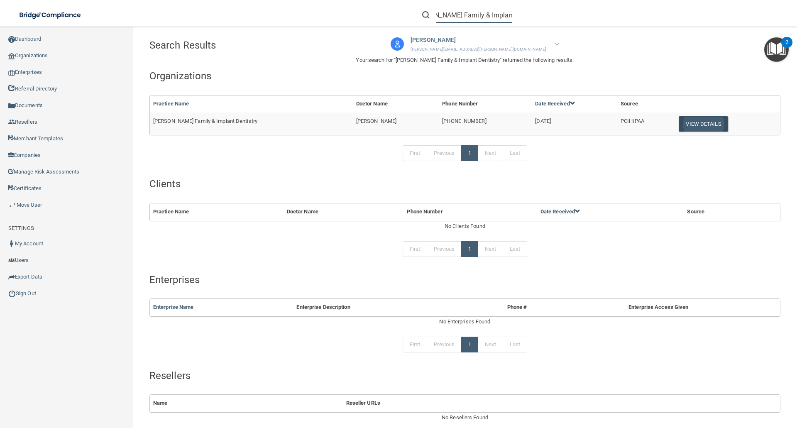
type input "Giesy Family & Implant Dentistry"
click at [684, 123] on button "View Details" at bounding box center [703, 123] width 49 height 15
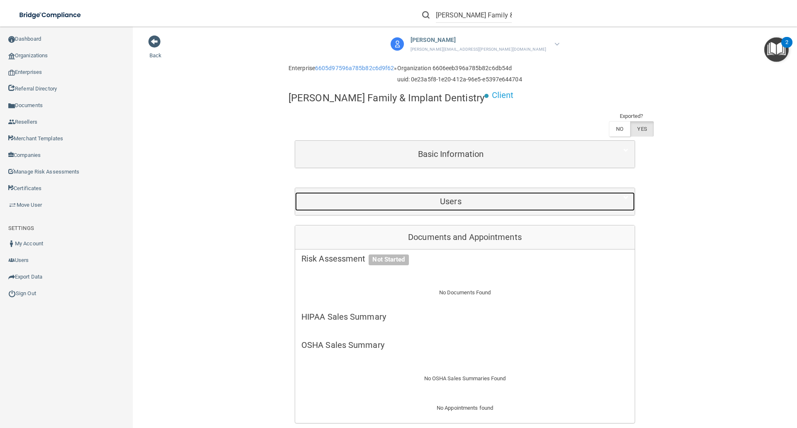
click at [472, 197] on h5 "Users" at bounding box center [451, 201] width 299 height 9
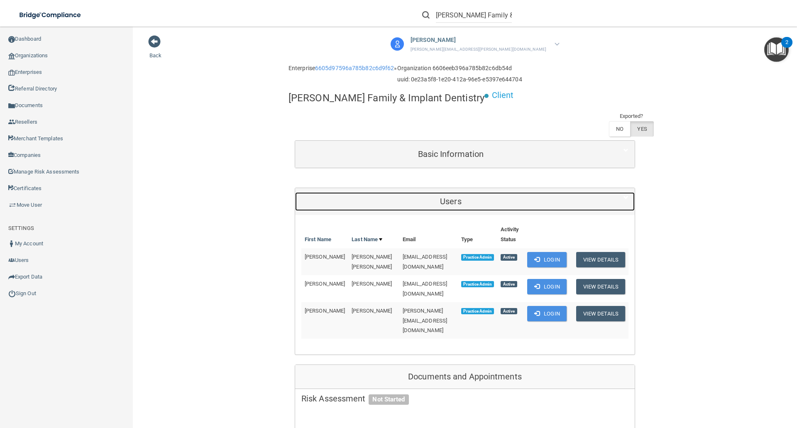
click at [471, 197] on h5 "Users" at bounding box center [451, 201] width 299 height 9
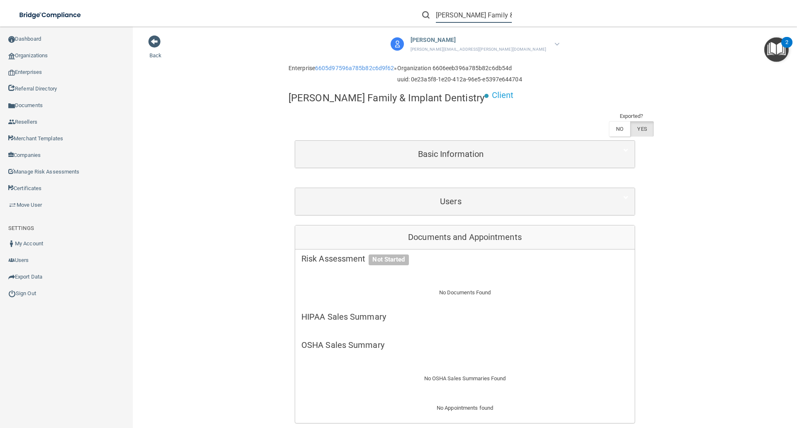
scroll to position [0, 24]
drag, startPoint x: 437, startPoint y: 15, endPoint x: 550, endPoint y: 14, distance: 112.1
click at [550, 14] on div "Giesy Family & Implant Dentistry" at bounding box center [565, 15] width 310 height 30
paste input "Havasu Dental Center"
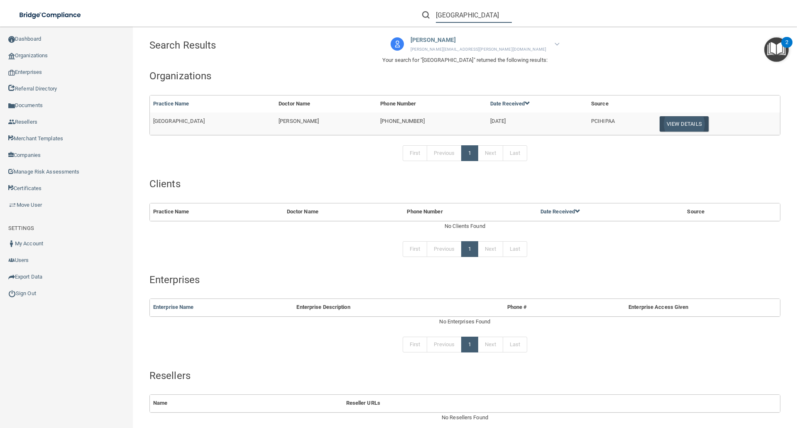
type input "Havasu Dental Center"
click at [686, 123] on button "View Details" at bounding box center [684, 123] width 49 height 15
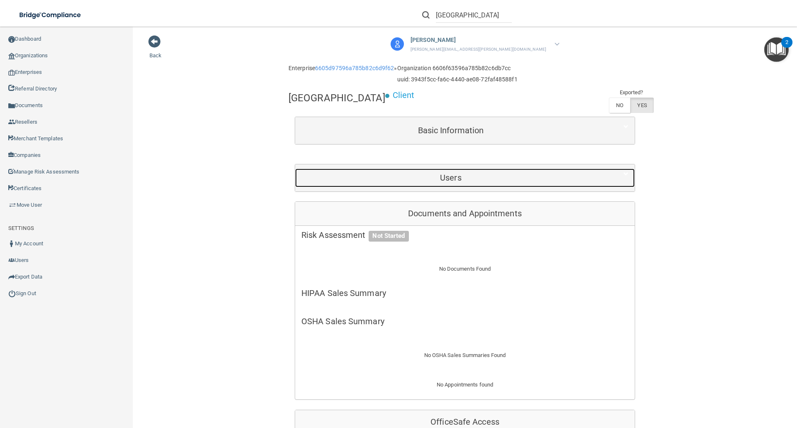
click at [444, 174] on h5 "Users" at bounding box center [451, 177] width 299 height 9
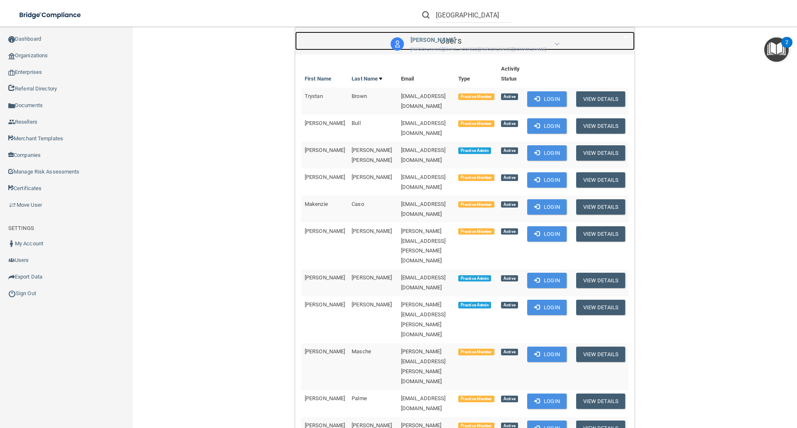
scroll to position [166, 0]
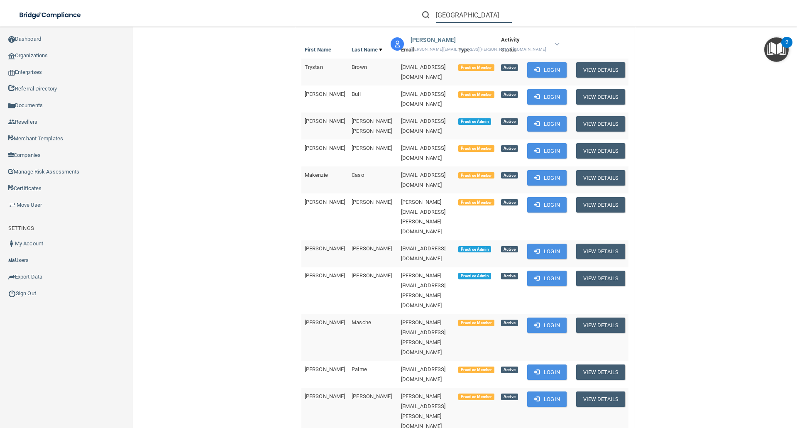
drag, startPoint x: 437, startPoint y: 16, endPoint x: 541, endPoint y: 19, distance: 104.3
click at [541, 19] on div "Havasu Dental Center" at bounding box center [565, 15] width 310 height 30
paste input "Sonoma Smiles"
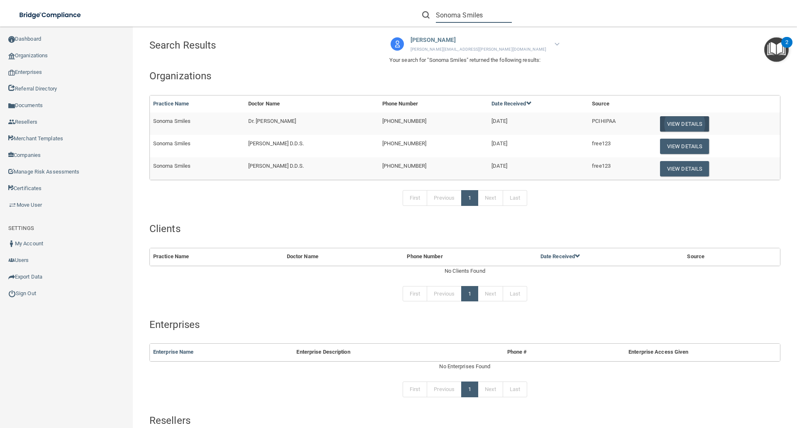
type input "Sonoma Smiles"
click at [672, 123] on button "View Details" at bounding box center [684, 123] width 49 height 15
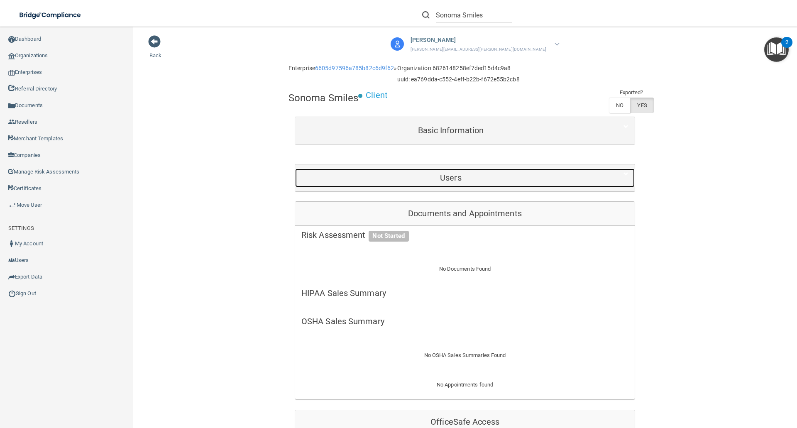
click at [445, 182] on h5 "Users" at bounding box center [451, 177] width 299 height 9
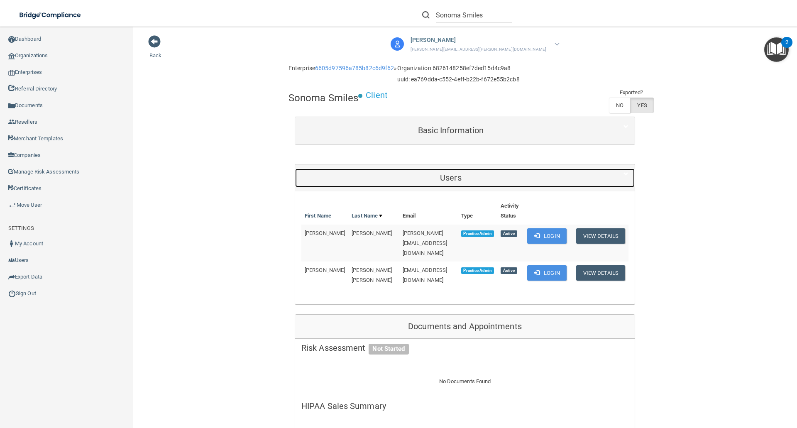
click at [445, 179] on h5 "Users" at bounding box center [451, 177] width 299 height 9
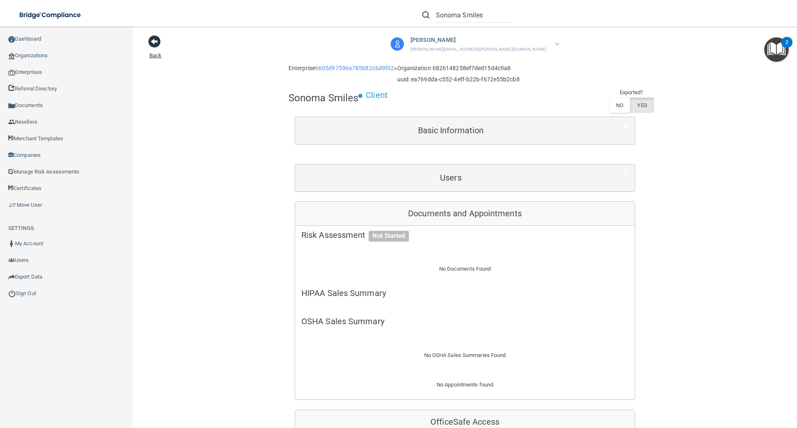
drag, startPoint x: 153, startPoint y: 41, endPoint x: 260, endPoint y: 37, distance: 106.8
click at [154, 41] on span at bounding box center [154, 41] width 12 height 12
click at [35, 40] on link "Dashboard" at bounding box center [66, 39] width 133 height 17
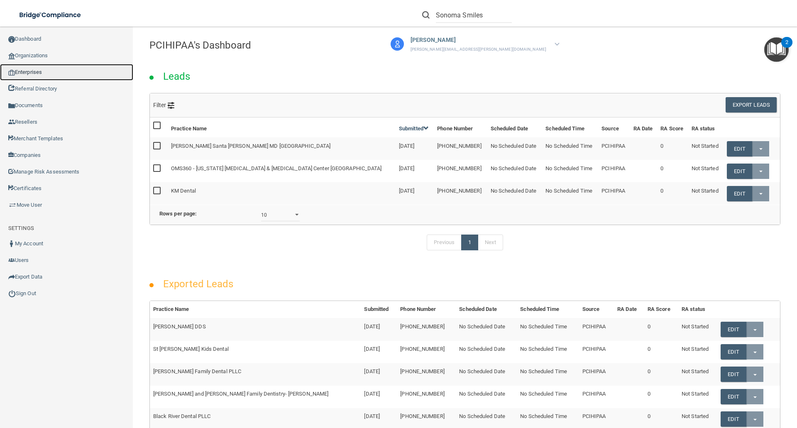
click at [35, 72] on link "Enterprises" at bounding box center [66, 72] width 133 height 17
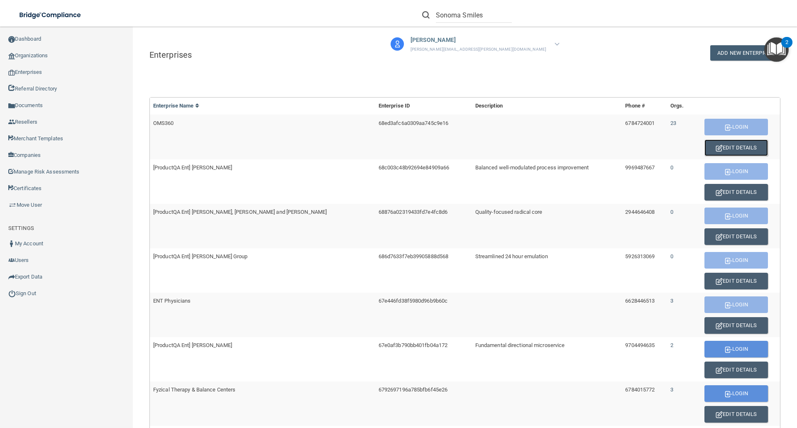
click at [726, 145] on button "Edit Details" at bounding box center [737, 148] width 64 height 17
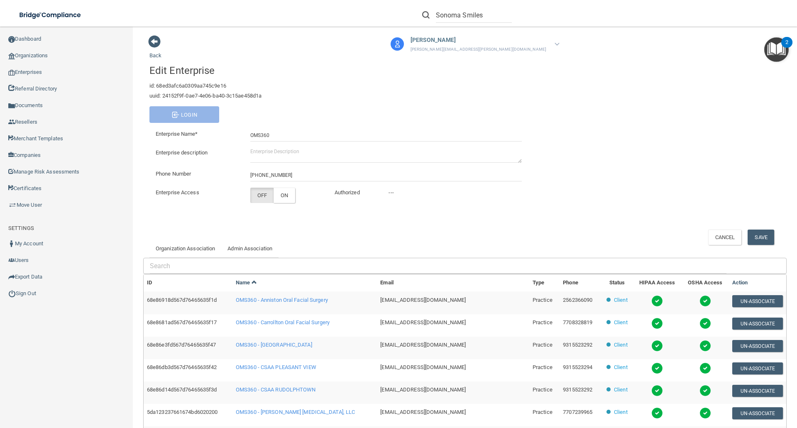
scroll to position [83, 0]
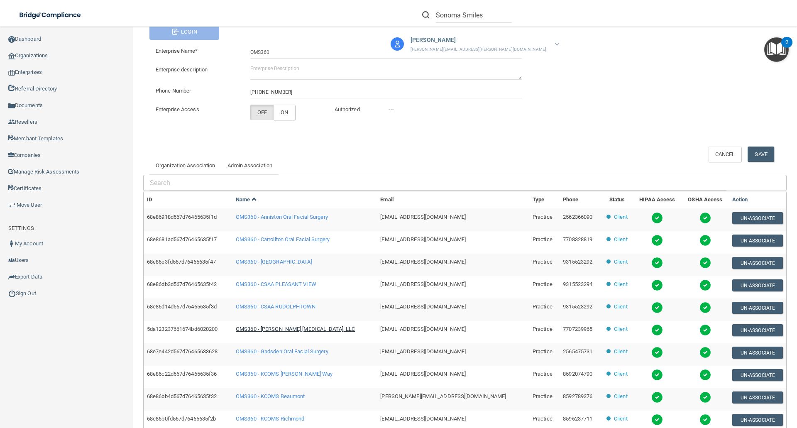
click at [266, 331] on span "OMS360 - Donald Phillips Oral Surgery, LLC" at bounding box center [295, 329] width 119 height 6
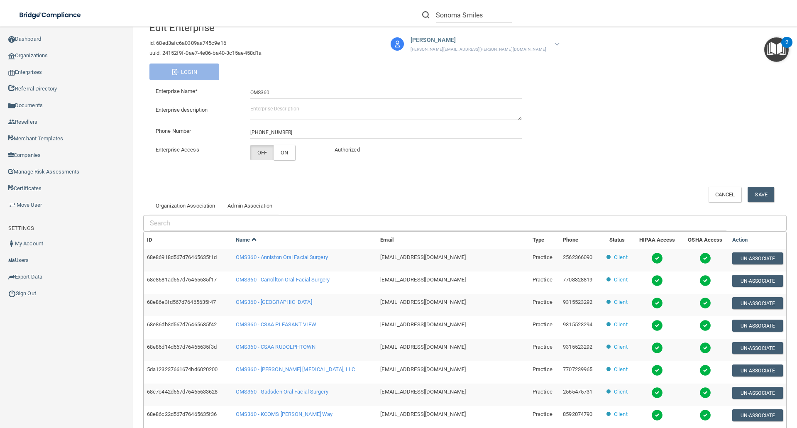
scroll to position [0, 0]
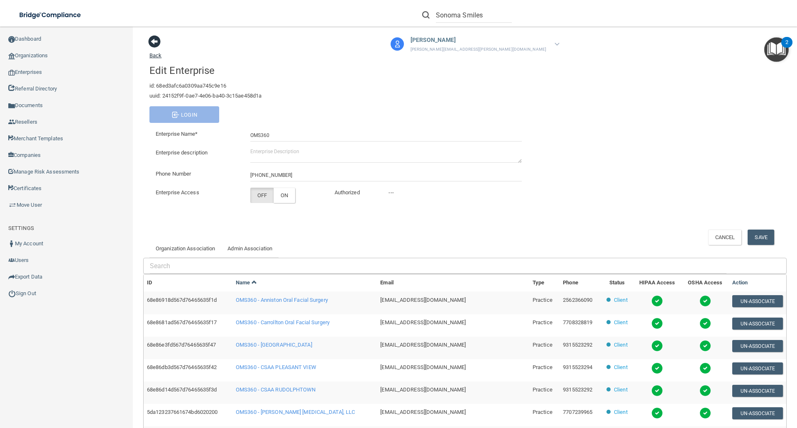
click at [152, 38] on span at bounding box center [154, 41] width 12 height 12
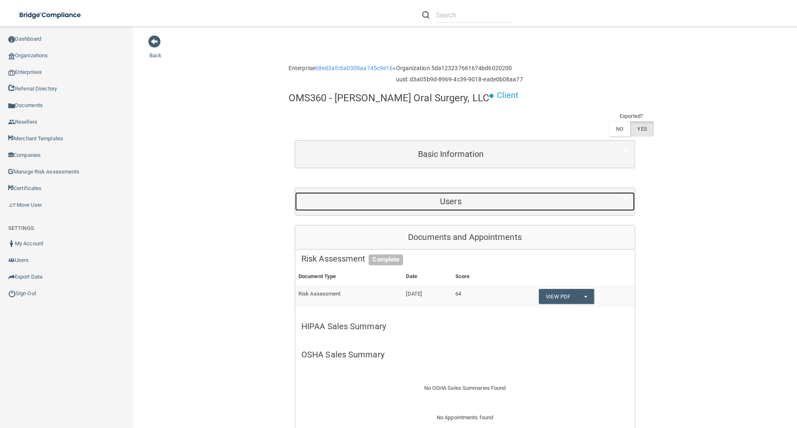
click at [446, 206] on h5 "Users" at bounding box center [451, 201] width 299 height 9
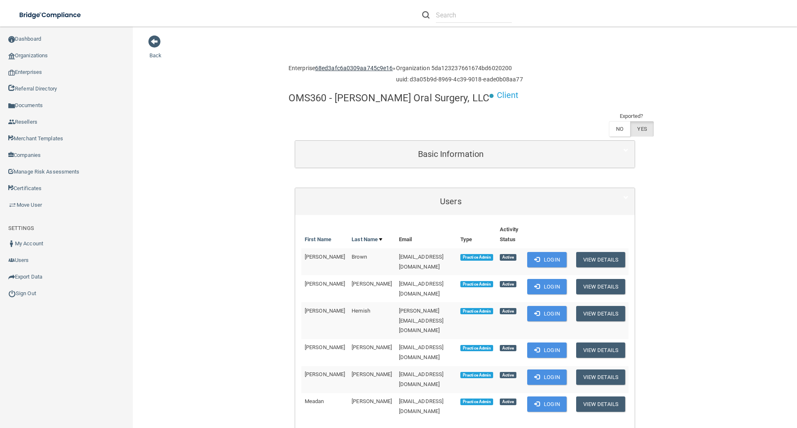
click at [332, 68] on link "68ed3afc6a0309aa745c9e16" at bounding box center [354, 68] width 78 height 7
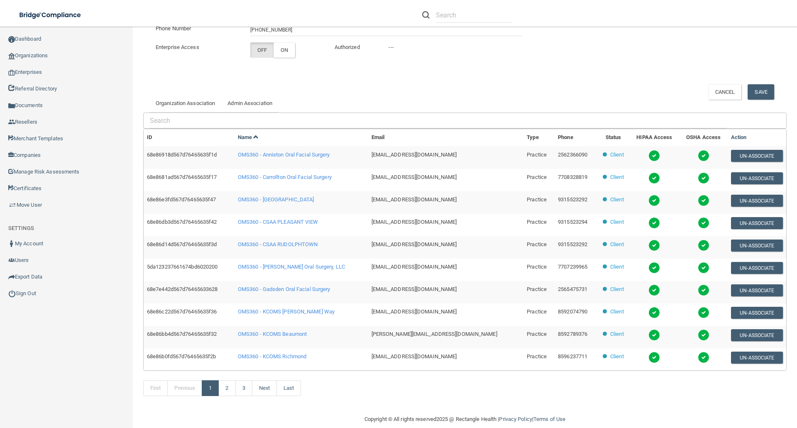
scroll to position [157, 0]
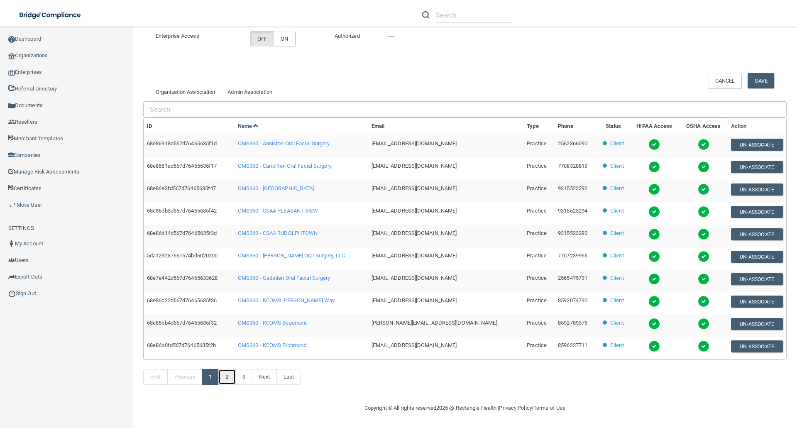
click at [227, 375] on link "2" at bounding box center [226, 377] width 17 height 16
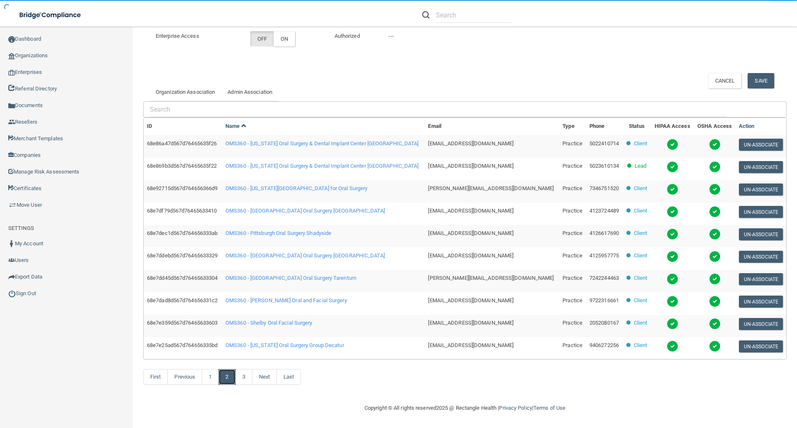
scroll to position [4, 0]
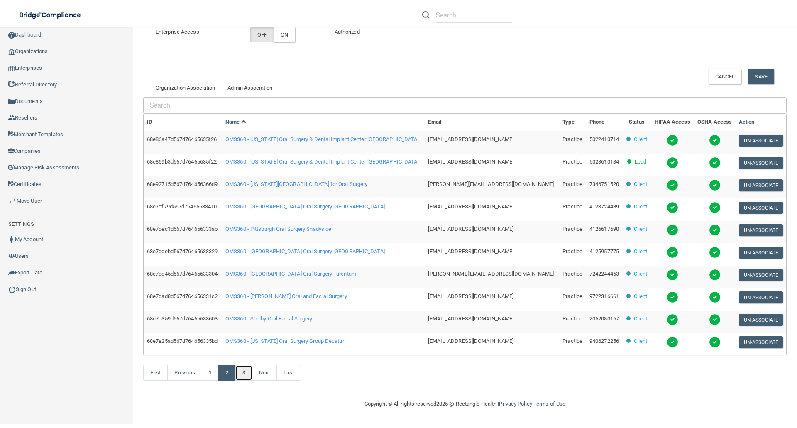
click at [247, 376] on link "3" at bounding box center [244, 373] width 17 height 16
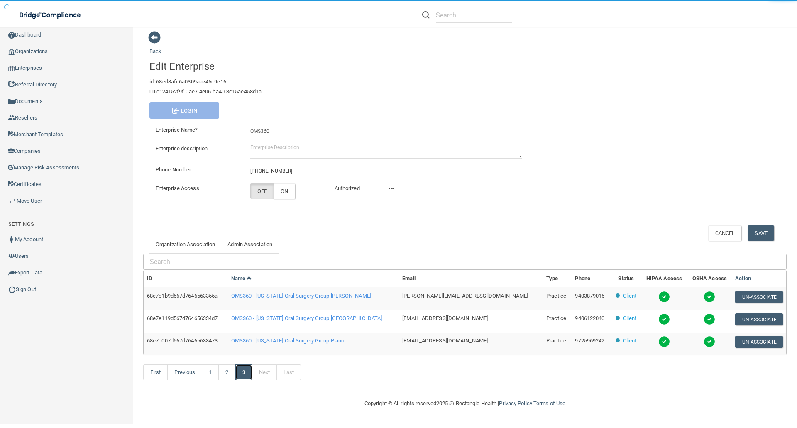
scroll to position [0, 0]
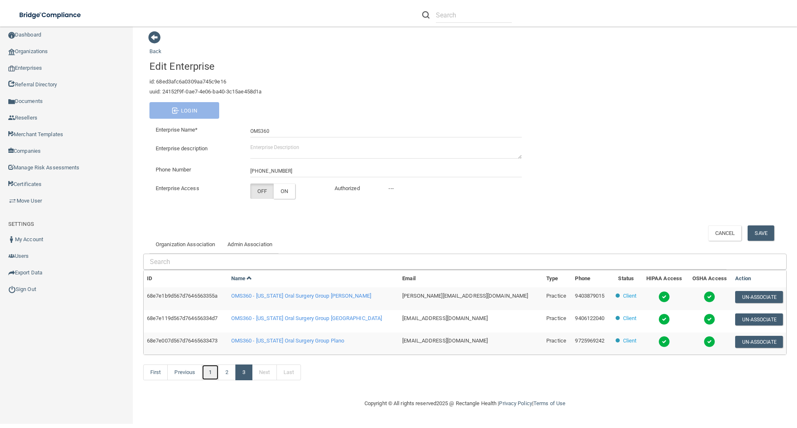
click at [208, 377] on link "1" at bounding box center [210, 373] width 17 height 16
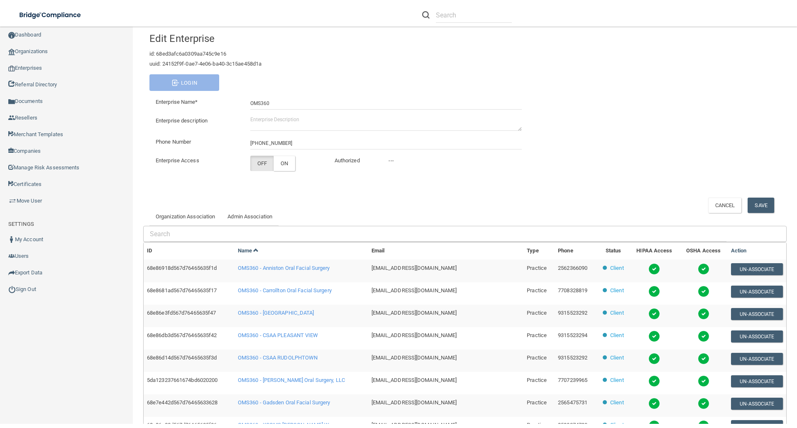
scroll to position [125, 0]
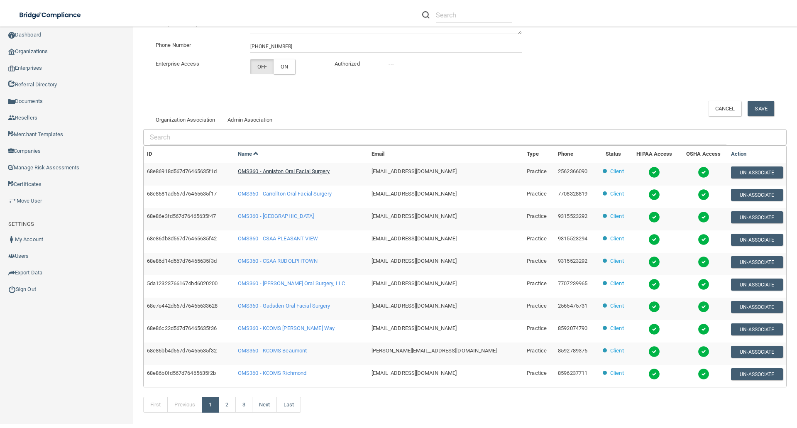
click at [262, 170] on span "OMS360 - Anniston Oral Facial Surgery" at bounding box center [284, 171] width 92 height 6
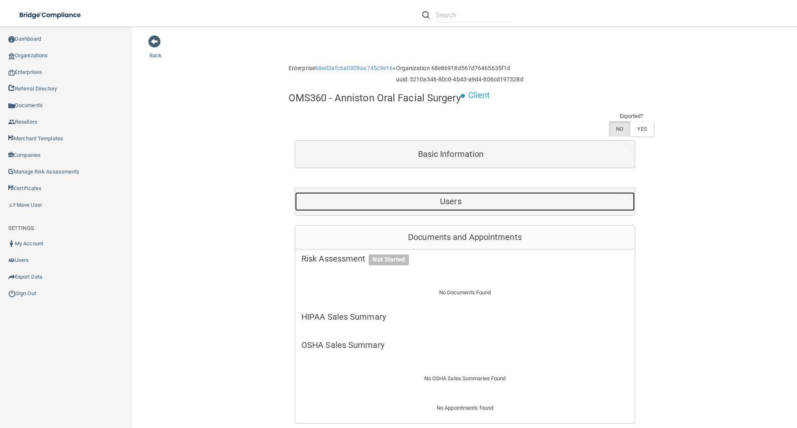
click at [476, 200] on h5 "Users" at bounding box center [451, 201] width 299 height 9
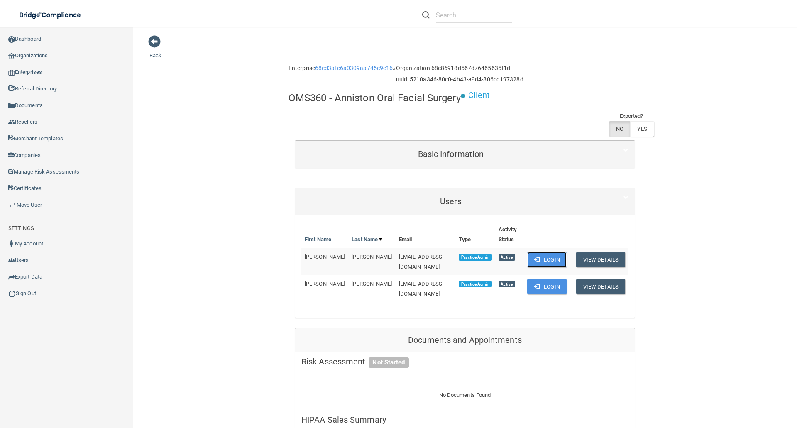
click at [548, 256] on button "Login" at bounding box center [546, 259] width 39 height 15
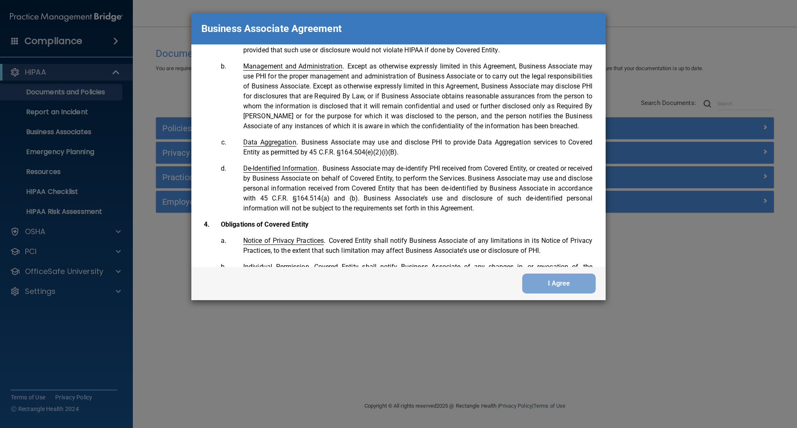
scroll to position [1694, 0]
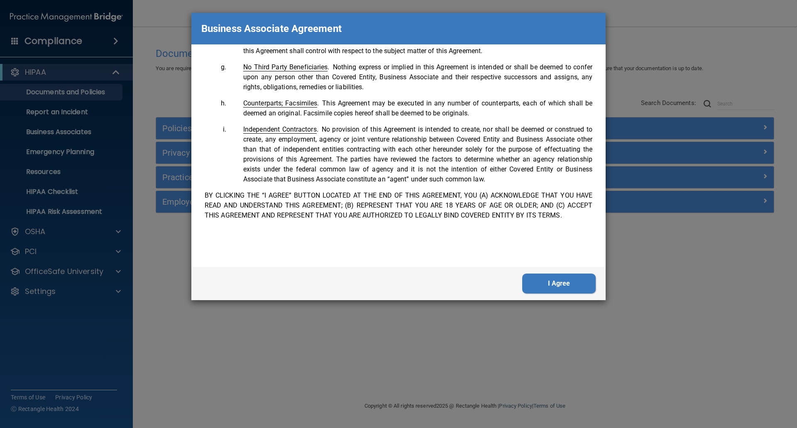
click at [574, 280] on button "I Agree" at bounding box center [560, 284] width 74 height 20
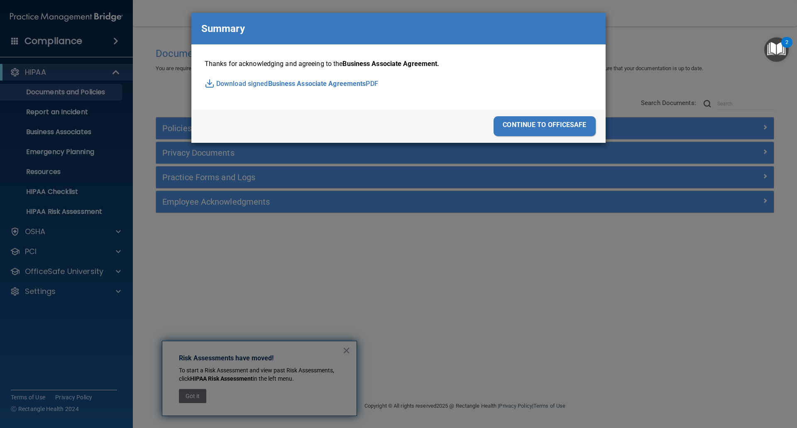
click at [562, 120] on div "continue to officesafe" at bounding box center [545, 126] width 102 height 20
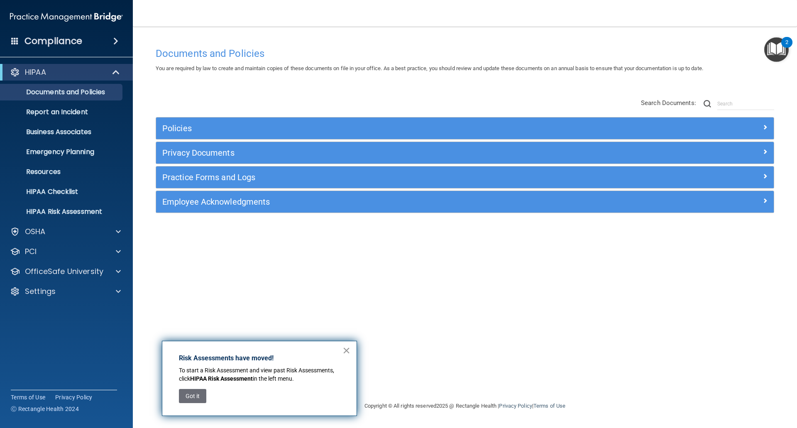
click at [348, 352] on button "×" at bounding box center [347, 350] width 8 height 13
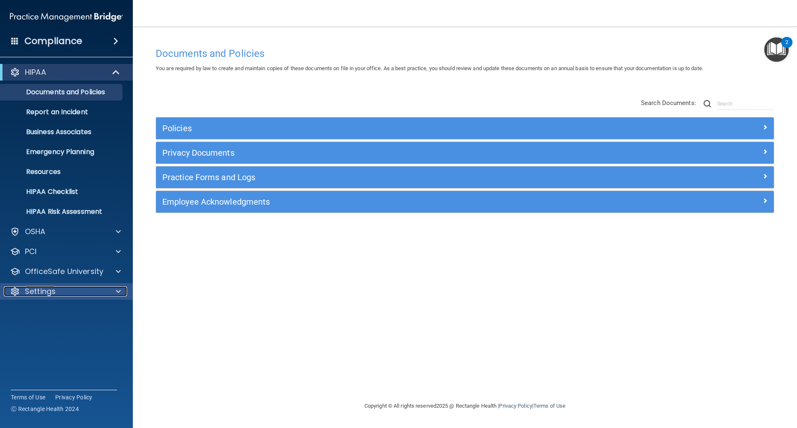
click at [33, 292] on p "Settings" at bounding box center [40, 292] width 31 height 10
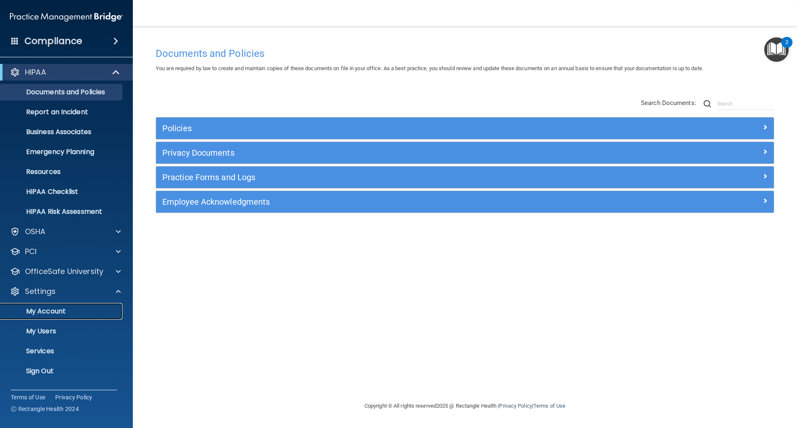
click at [39, 310] on p "My Account" at bounding box center [61, 311] width 113 height 8
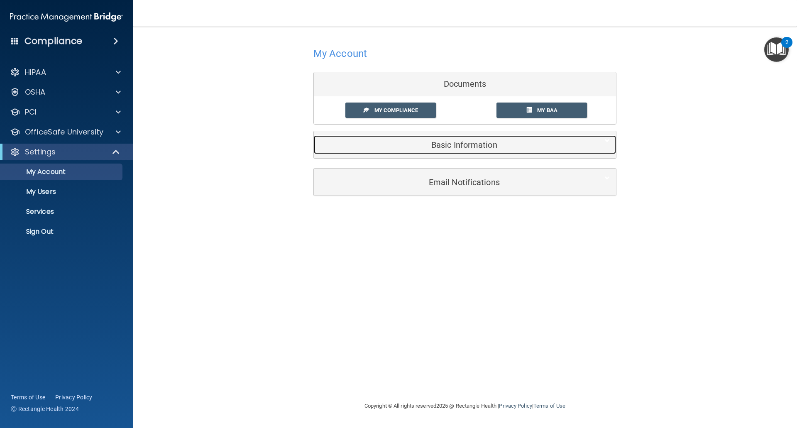
click at [452, 145] on h5 "Basic Information" at bounding box center [452, 144] width 265 height 9
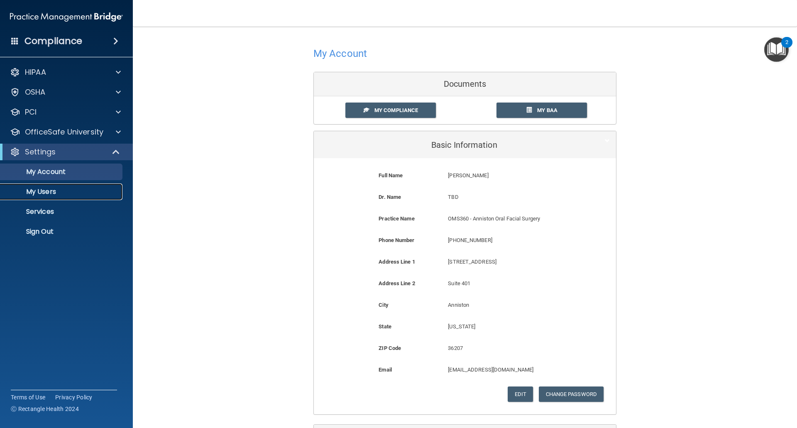
drag, startPoint x: 41, startPoint y: 189, endPoint x: 76, endPoint y: 198, distance: 36.1
click at [41, 189] on p "My Users" at bounding box center [61, 192] width 113 height 8
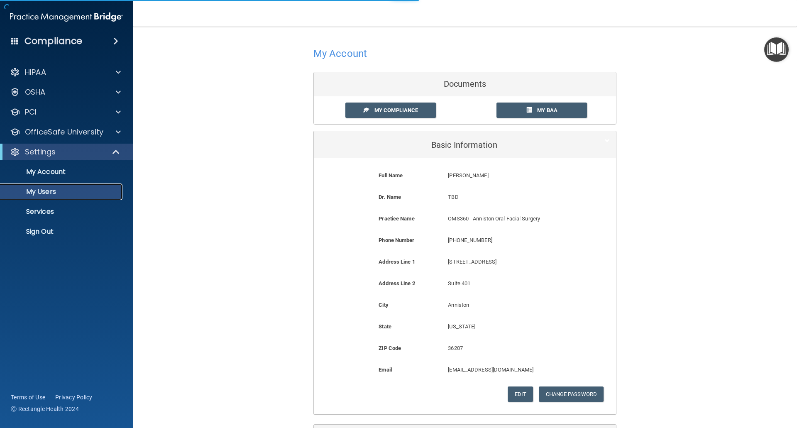
select select "20"
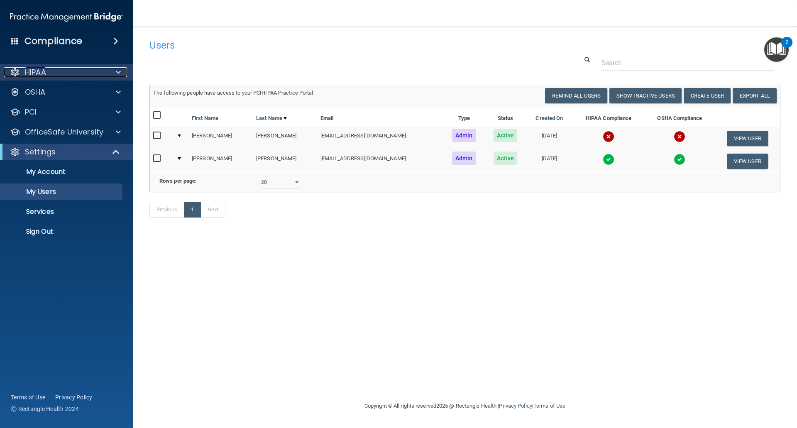
click at [37, 70] on p "HIPAA" at bounding box center [35, 72] width 21 height 10
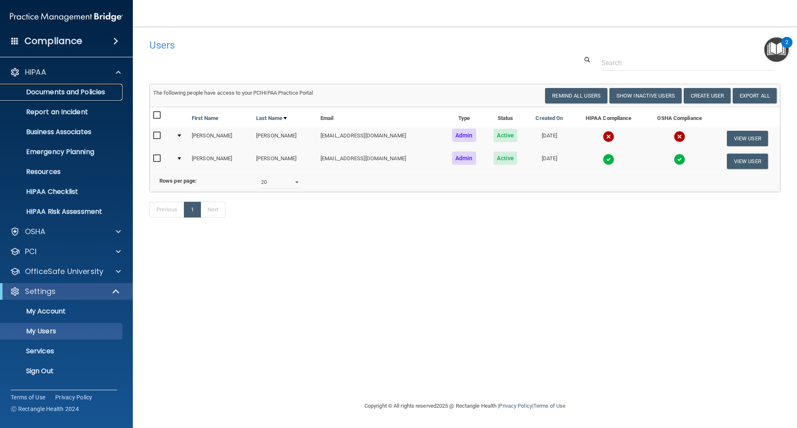
click at [62, 96] on p "Documents and Policies" at bounding box center [61, 92] width 113 height 8
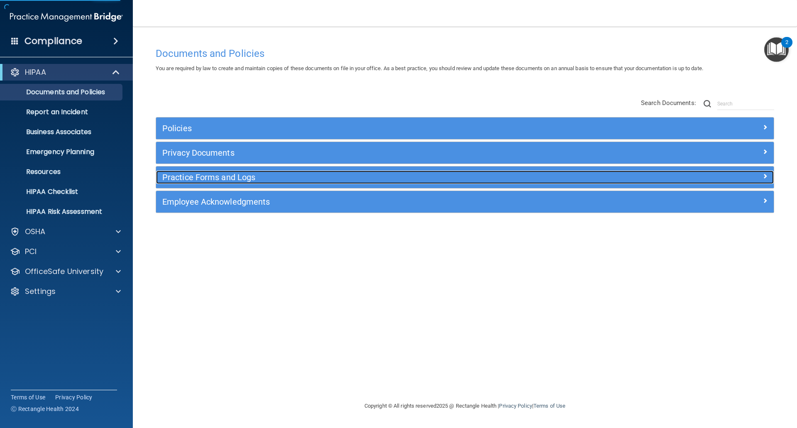
click at [221, 176] on h5 "Practice Forms and Logs" at bounding box center [387, 177] width 451 height 9
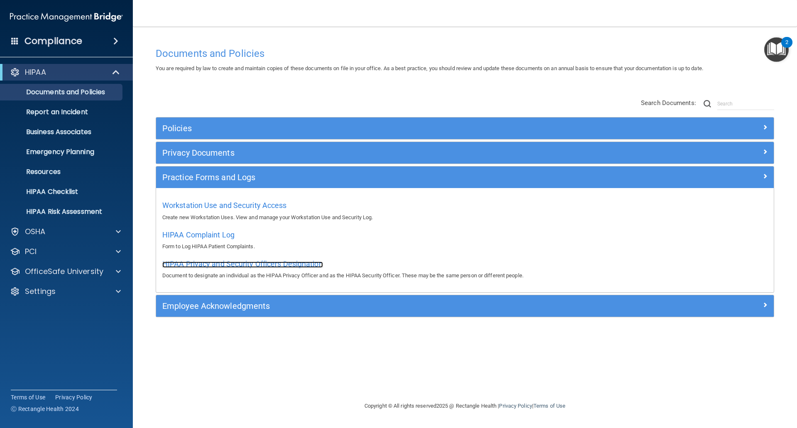
click at [225, 264] on span "HIPAA Privacy and Security Officers Designation" at bounding box center [242, 264] width 161 height 9
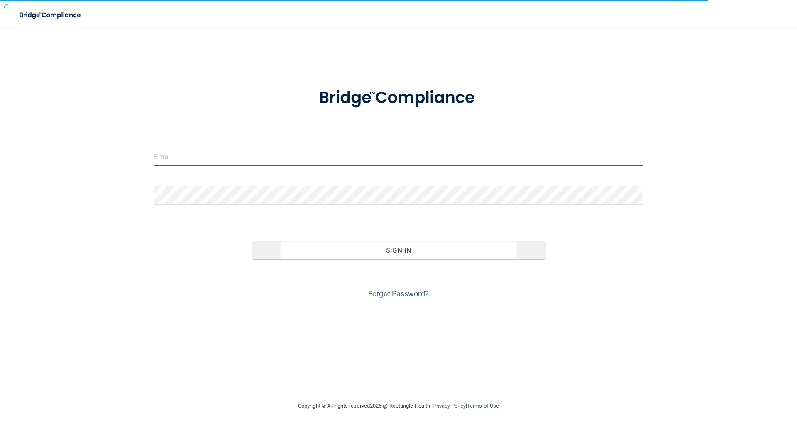
type input "[EMAIL_ADDRESS][DOMAIN_NAME]"
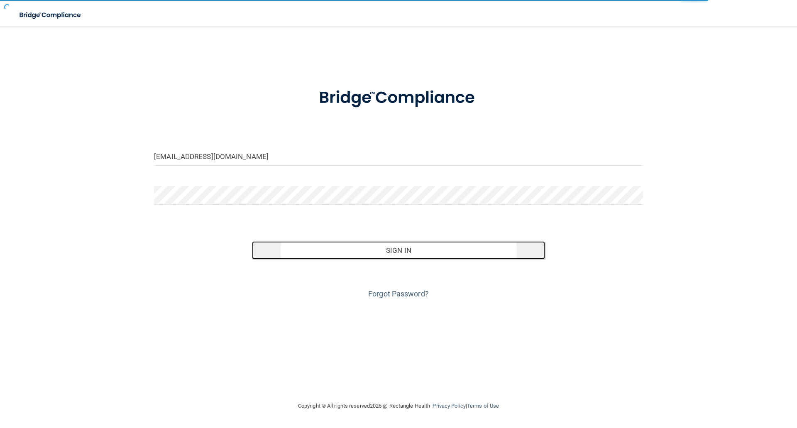
click at [409, 250] on button "Sign In" at bounding box center [399, 250] width 294 height 18
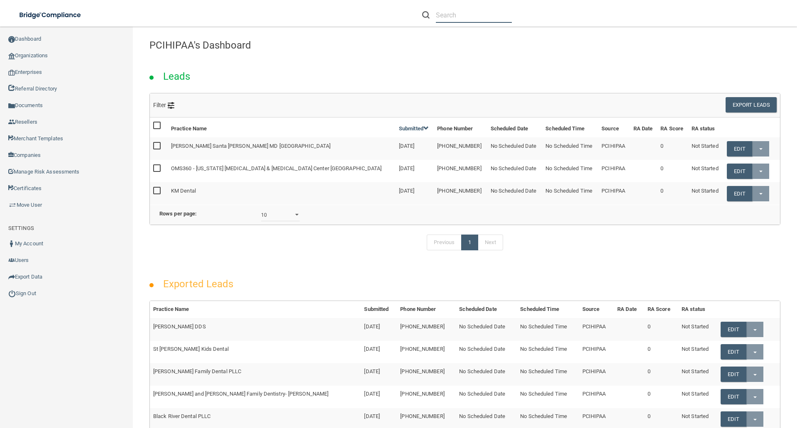
click at [444, 20] on input "text" at bounding box center [474, 14] width 76 height 15
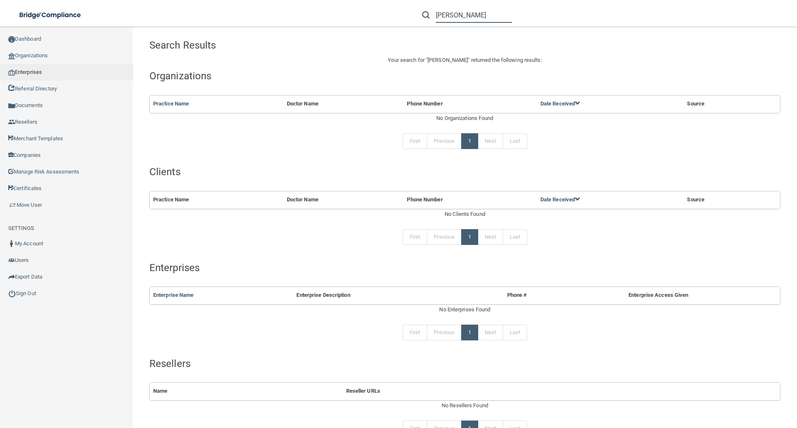
type input "[PERSON_NAME]"
click at [32, 71] on link "Enterprises" at bounding box center [66, 72] width 133 height 17
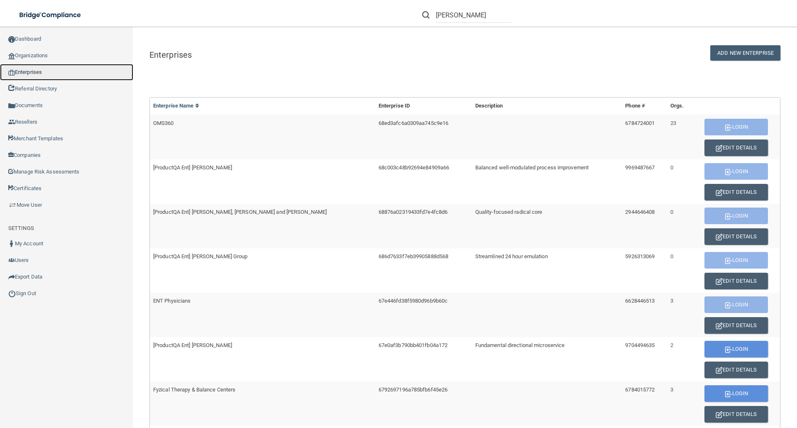
drag, startPoint x: 30, startPoint y: 68, endPoint x: 102, endPoint y: 73, distance: 71.6
click at [30, 68] on link "Enterprises" at bounding box center [66, 72] width 133 height 17
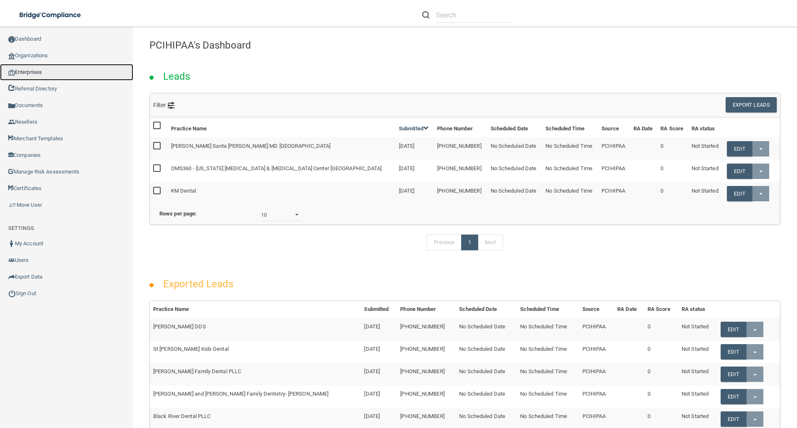
click at [38, 69] on link "Enterprises" at bounding box center [66, 72] width 133 height 17
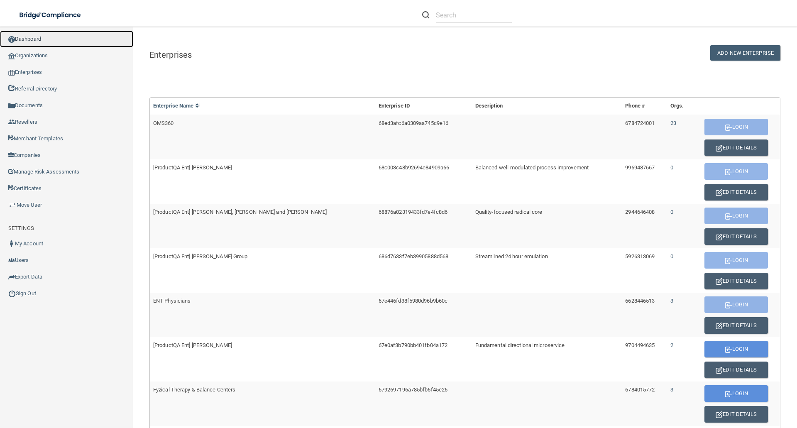
click at [32, 38] on link "Dashboard" at bounding box center [66, 39] width 133 height 17
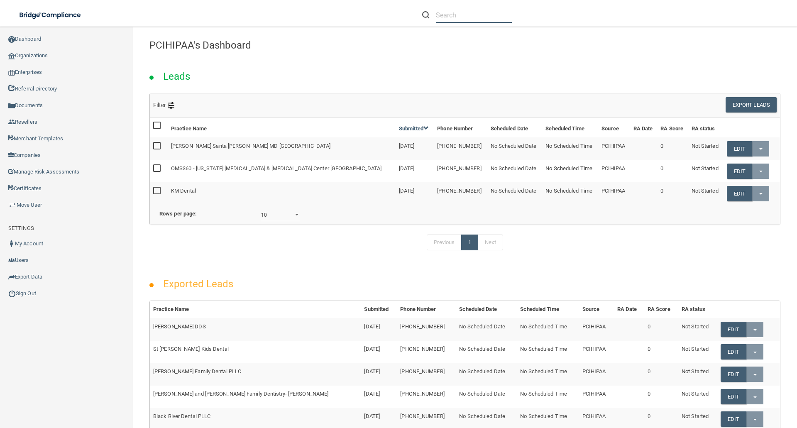
click at [455, 17] on input "text" at bounding box center [474, 14] width 76 height 15
click at [35, 41] on link "Dashboard" at bounding box center [66, 39] width 133 height 17
click at [446, 15] on input "text" at bounding box center [474, 14] width 76 height 15
click at [436, 20] on input "text" at bounding box center [474, 14] width 76 height 15
click at [438, 17] on input "text" at bounding box center [474, 14] width 76 height 15
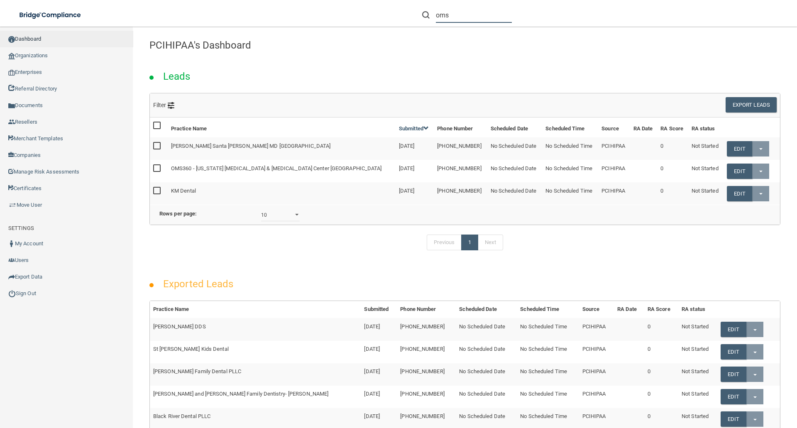
type input "oms"
drag, startPoint x: 32, startPoint y: 38, endPoint x: 45, endPoint y: 38, distance: 13.3
click at [32, 38] on link "Dashboard" at bounding box center [66, 39] width 133 height 17
